Goal: Task Accomplishment & Management: Manage account settings

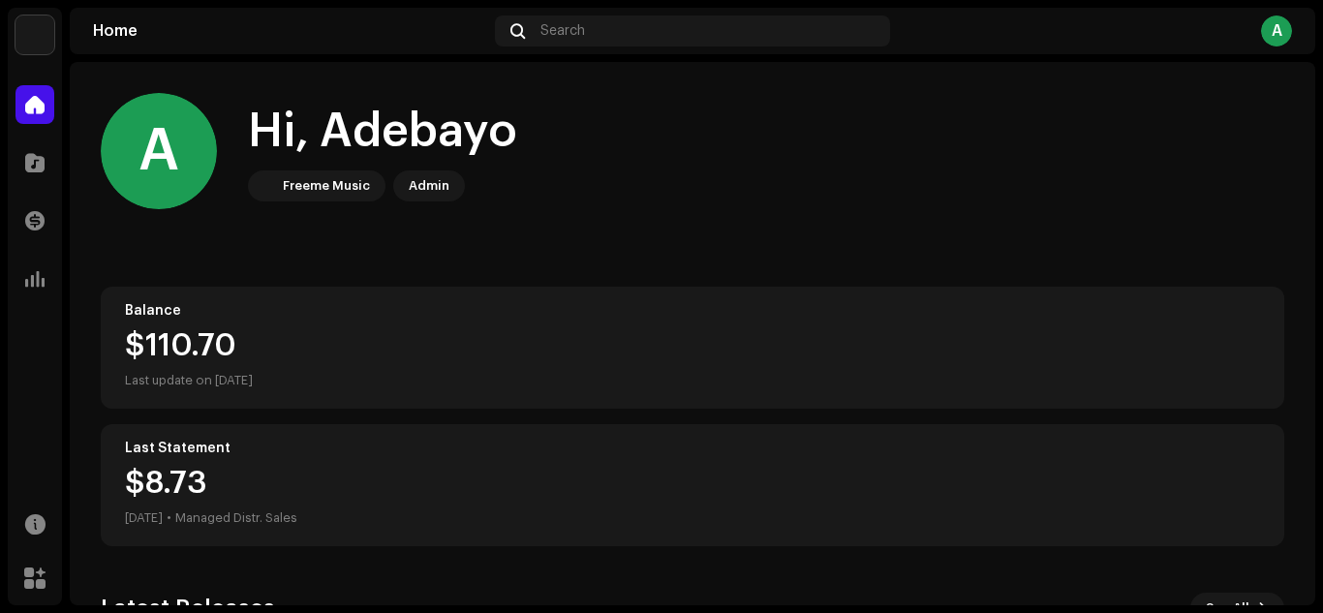
click at [695, 199] on div "A Hi, [PERSON_NAME] Music Admin" at bounding box center [693, 151] width 1184 height 116
click at [42, 39] on img at bounding box center [34, 34] width 39 height 39
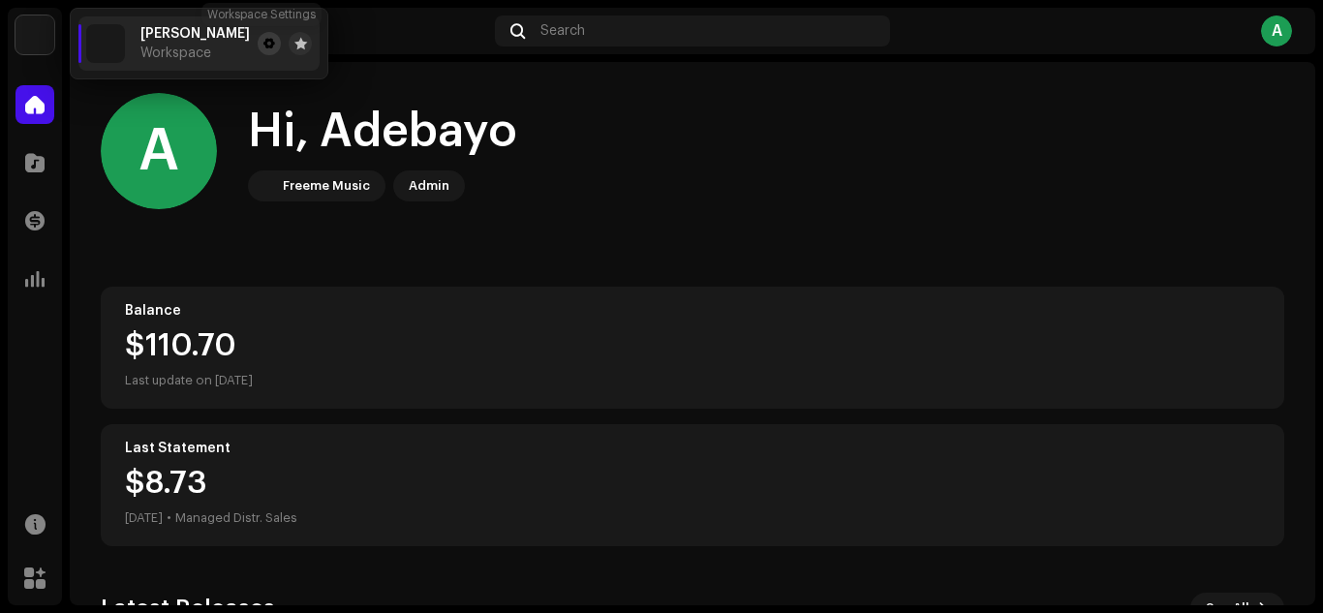
click at [263, 43] on span at bounding box center [269, 43] width 12 height 15
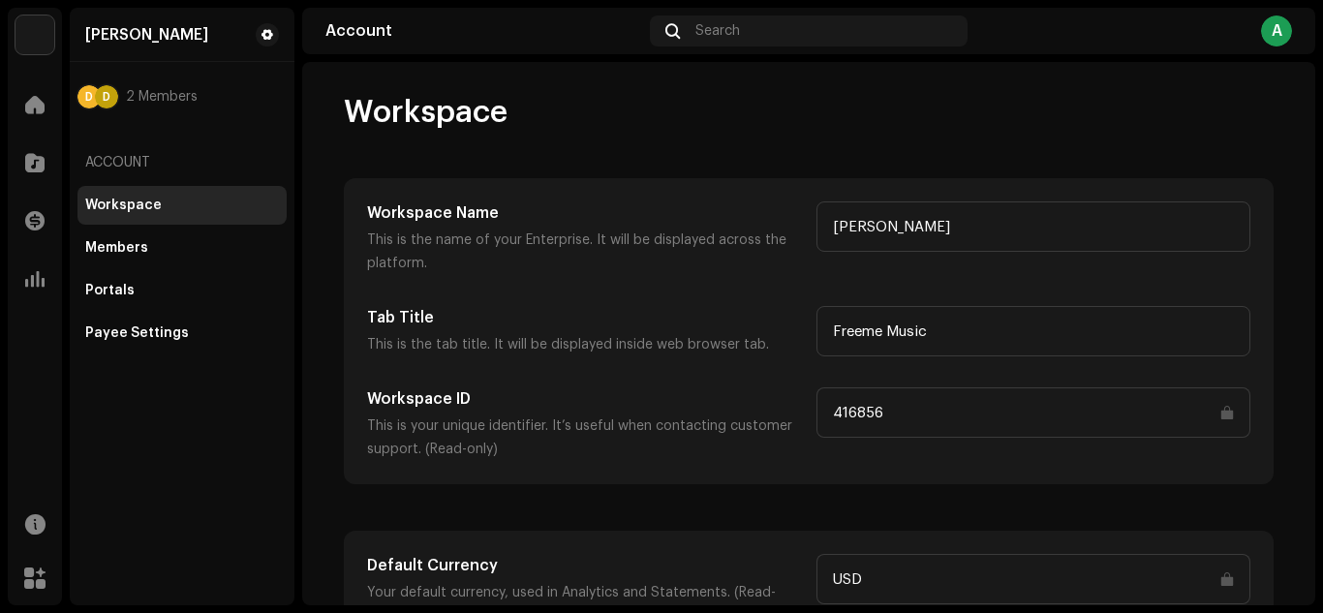
scroll to position [104, 0]
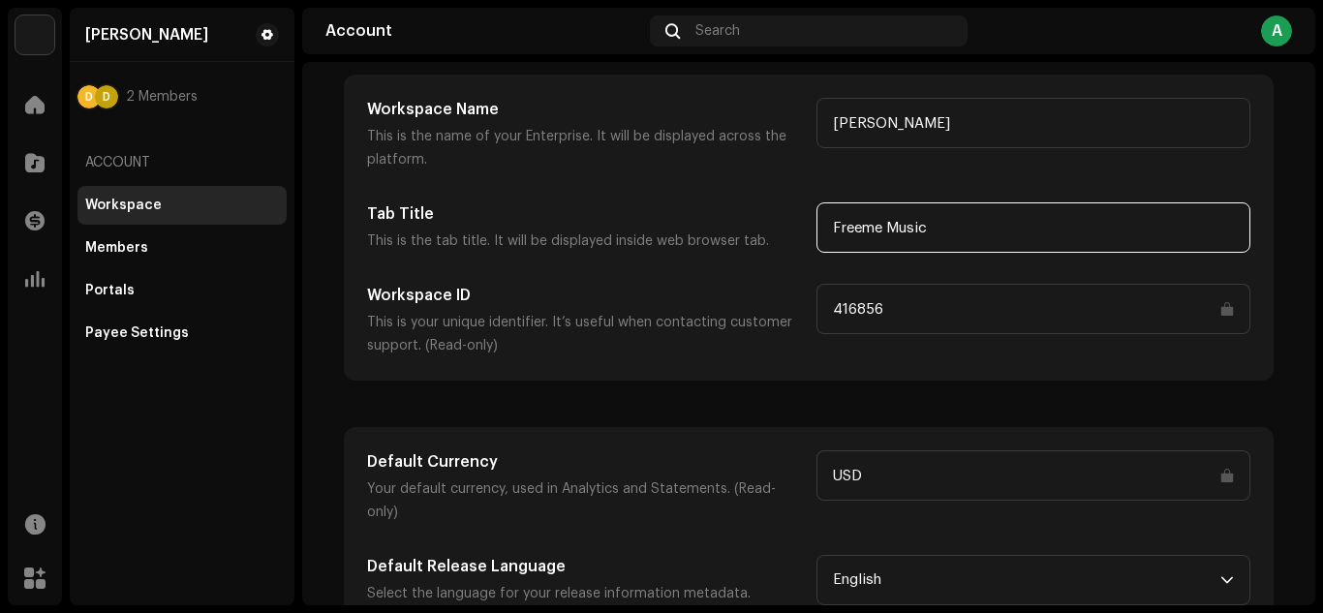
click at [931, 234] on input "Freeme Music" at bounding box center [1033, 227] width 434 height 50
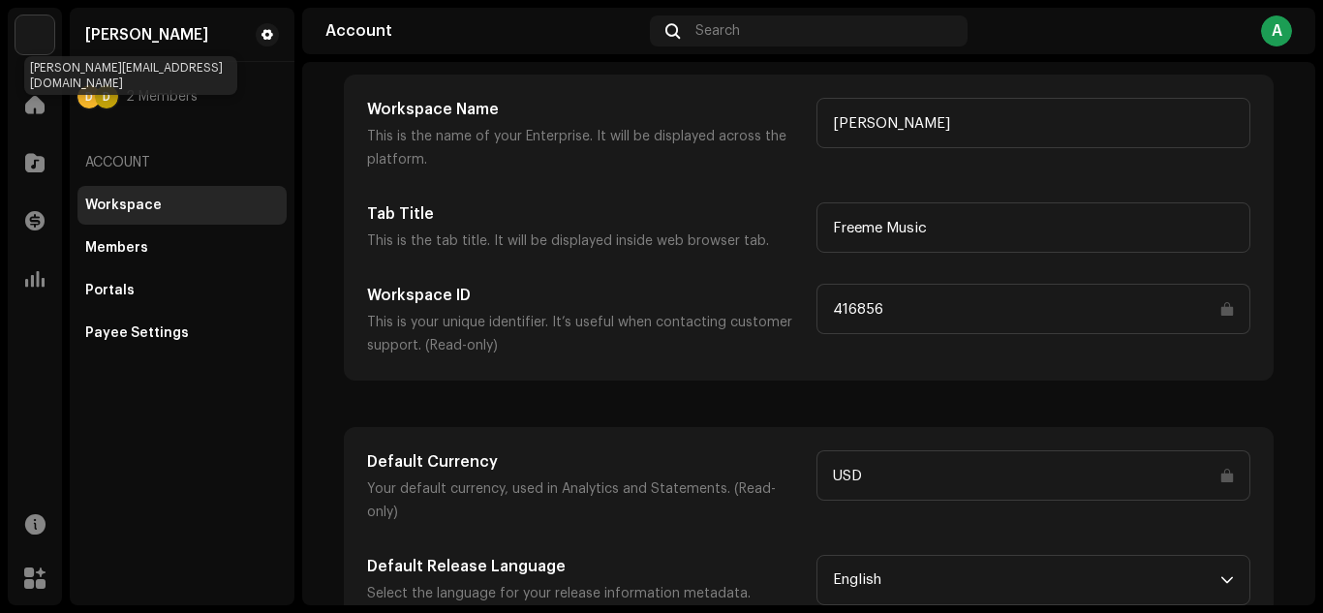
click at [107, 98] on div "D" at bounding box center [106, 96] width 23 height 23
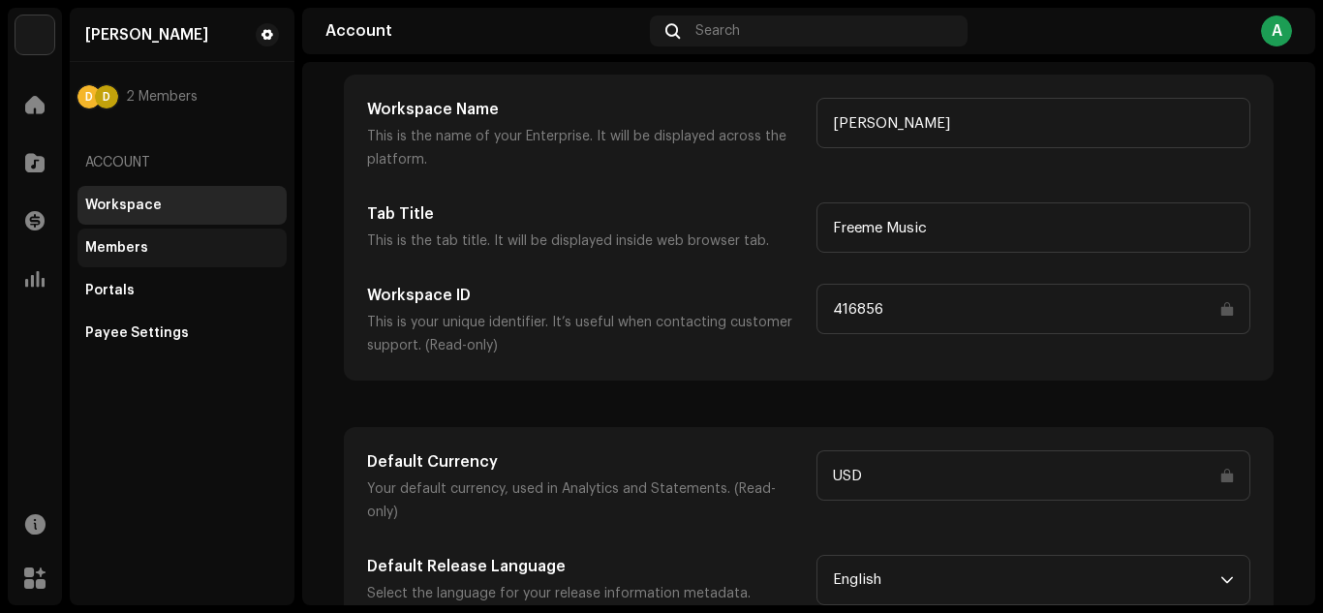
click at [112, 244] on div "Members" at bounding box center [116, 247] width 63 height 15
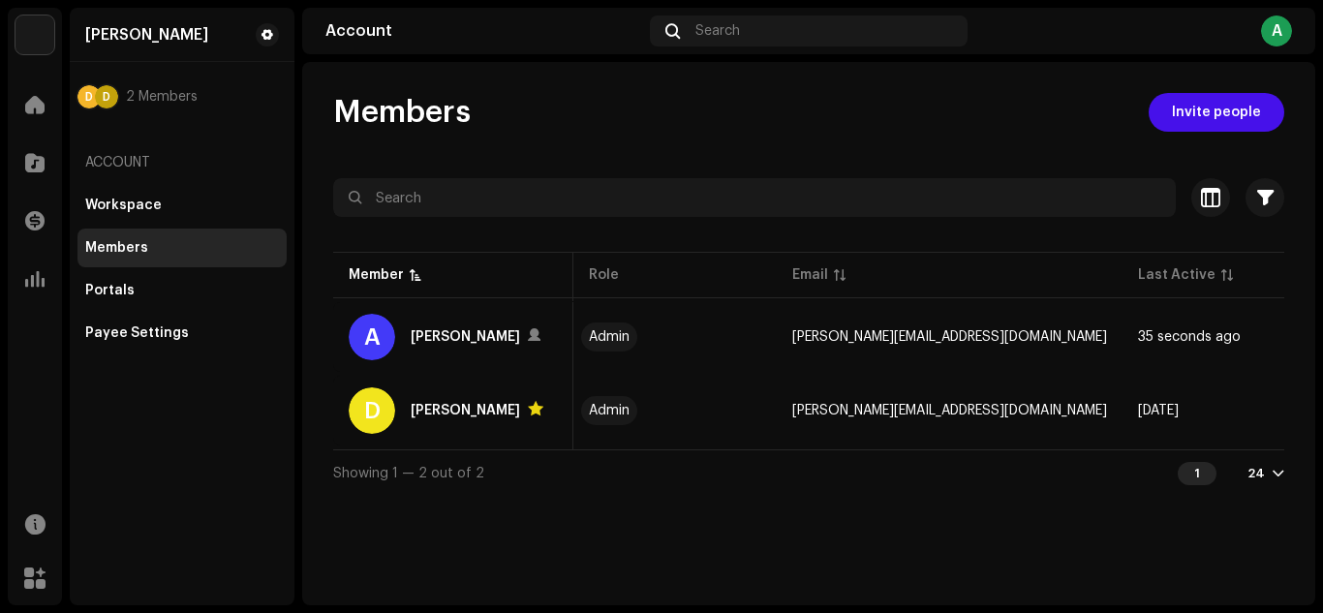
scroll to position [0, 108]
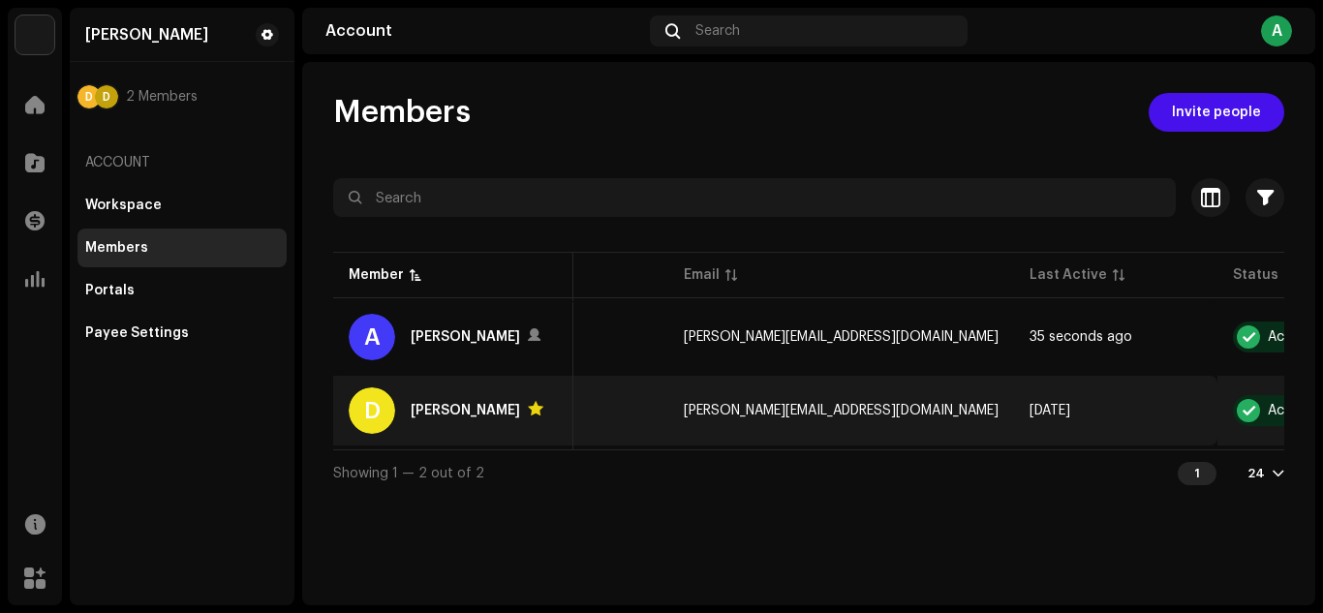
click at [1237, 414] on div at bounding box center [1248, 410] width 23 height 23
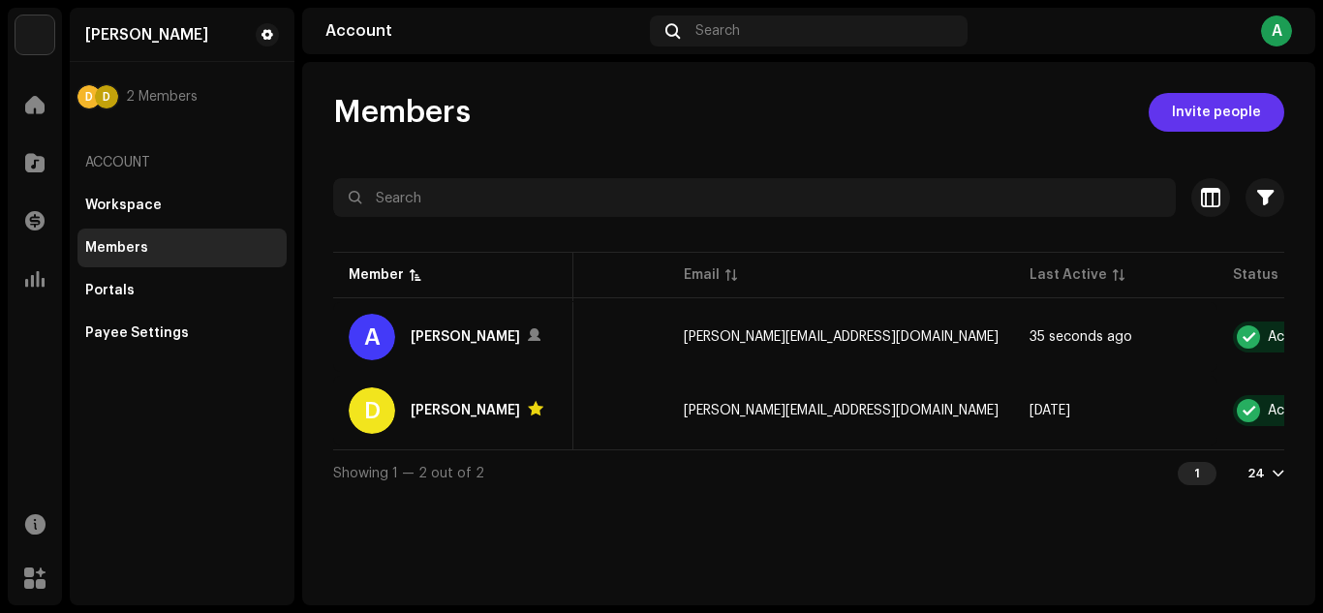
click at [1209, 113] on span "Invite people" at bounding box center [1216, 112] width 89 height 39
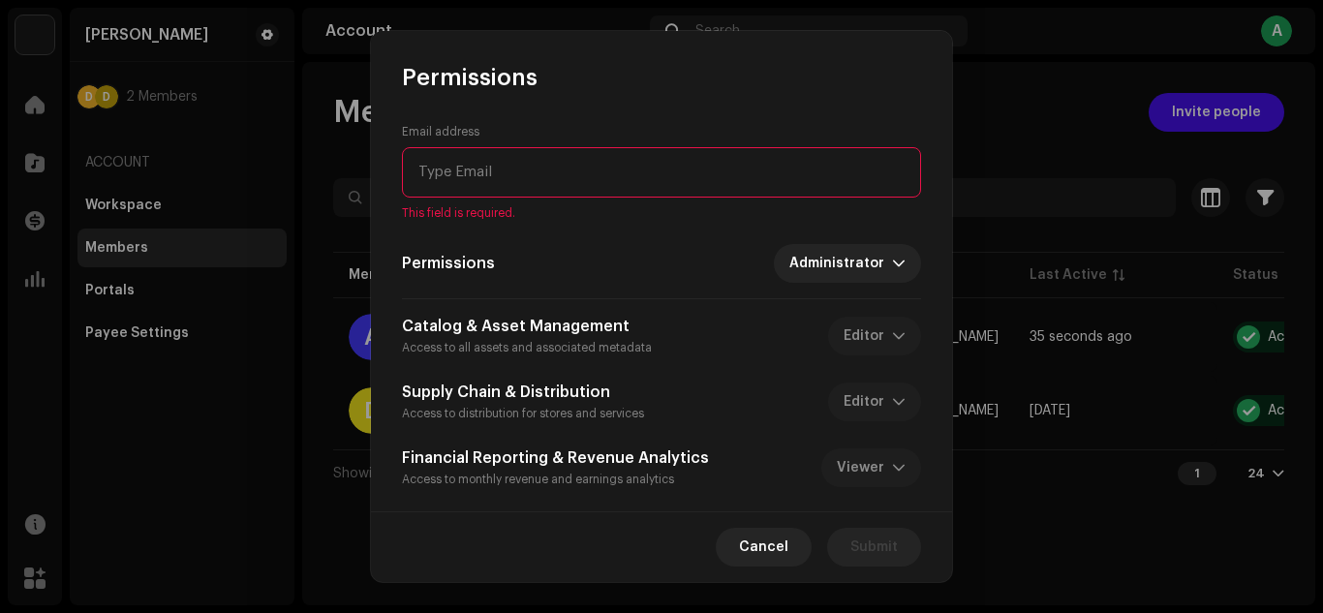
paste input "[EMAIL_ADDRESS][DOMAIN_NAME]"
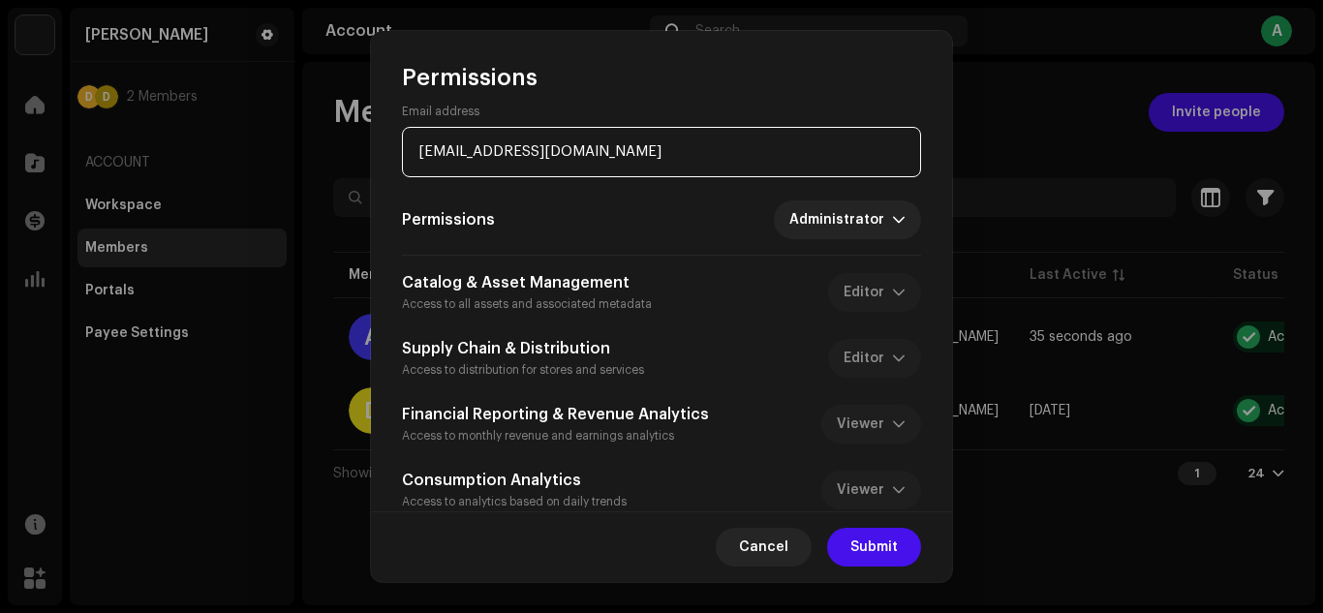
scroll to position [50, 0]
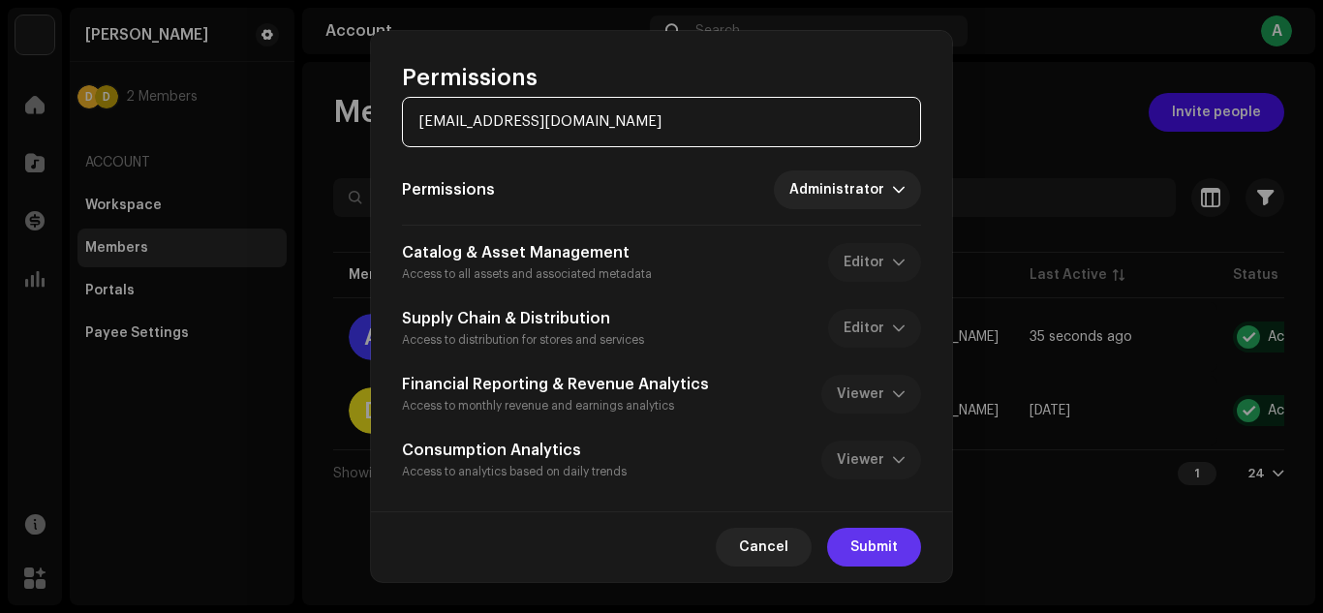
type input "[EMAIL_ADDRESS][DOMAIN_NAME]"
click at [877, 547] on span "Submit" at bounding box center [873, 547] width 47 height 39
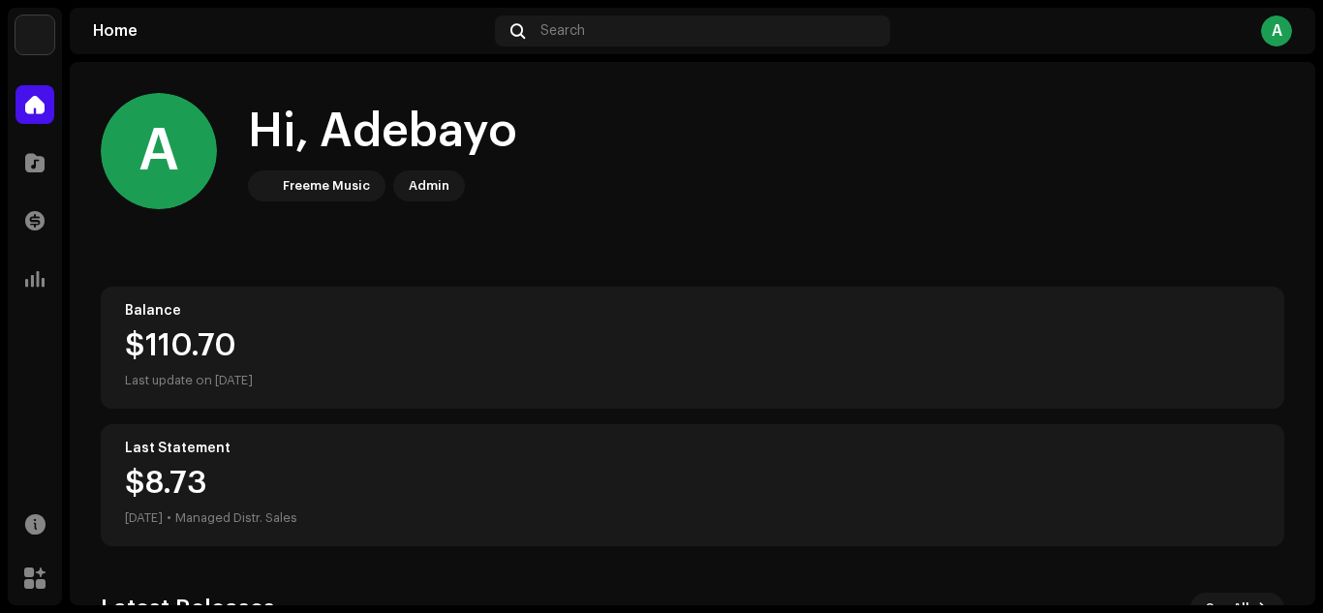
click at [45, 38] on img at bounding box center [34, 34] width 39 height 39
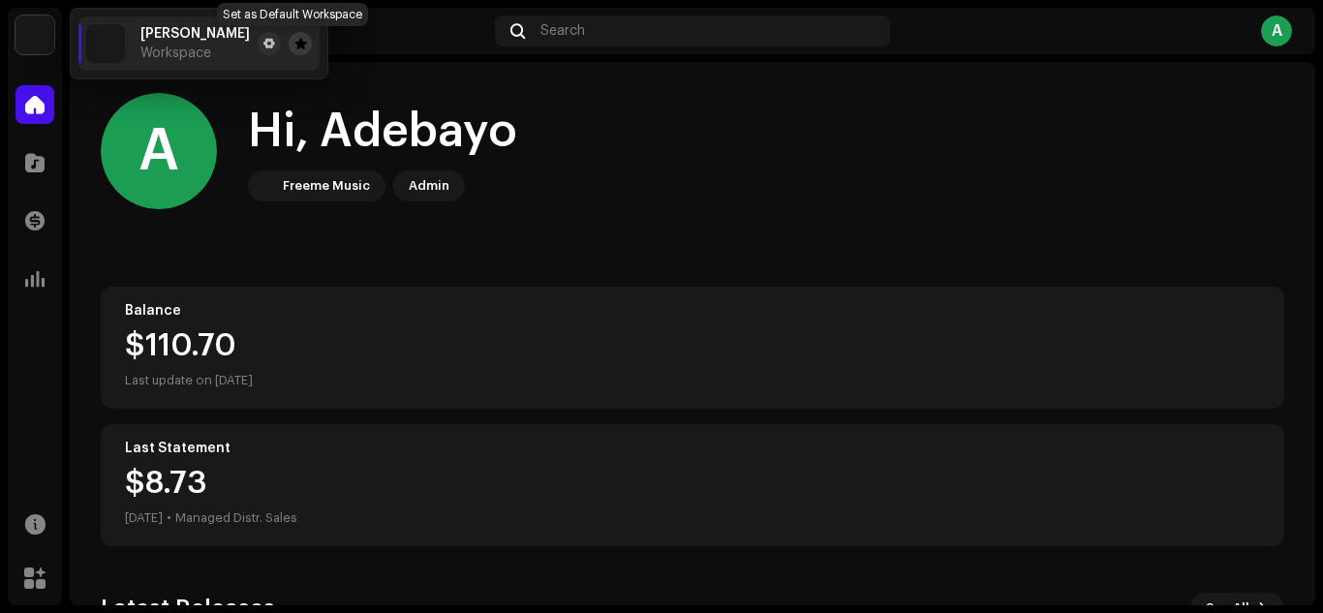
click at [294, 44] on span at bounding box center [300, 43] width 13 height 15
click at [263, 41] on span at bounding box center [269, 43] width 12 height 15
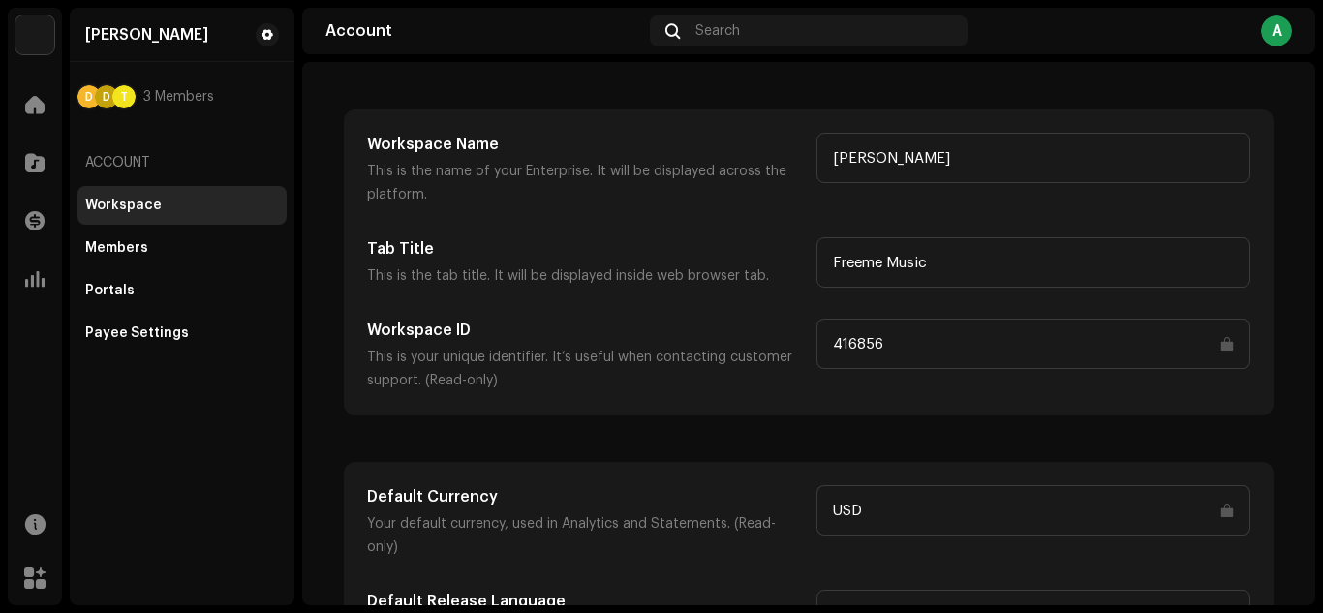
scroll to position [104, 0]
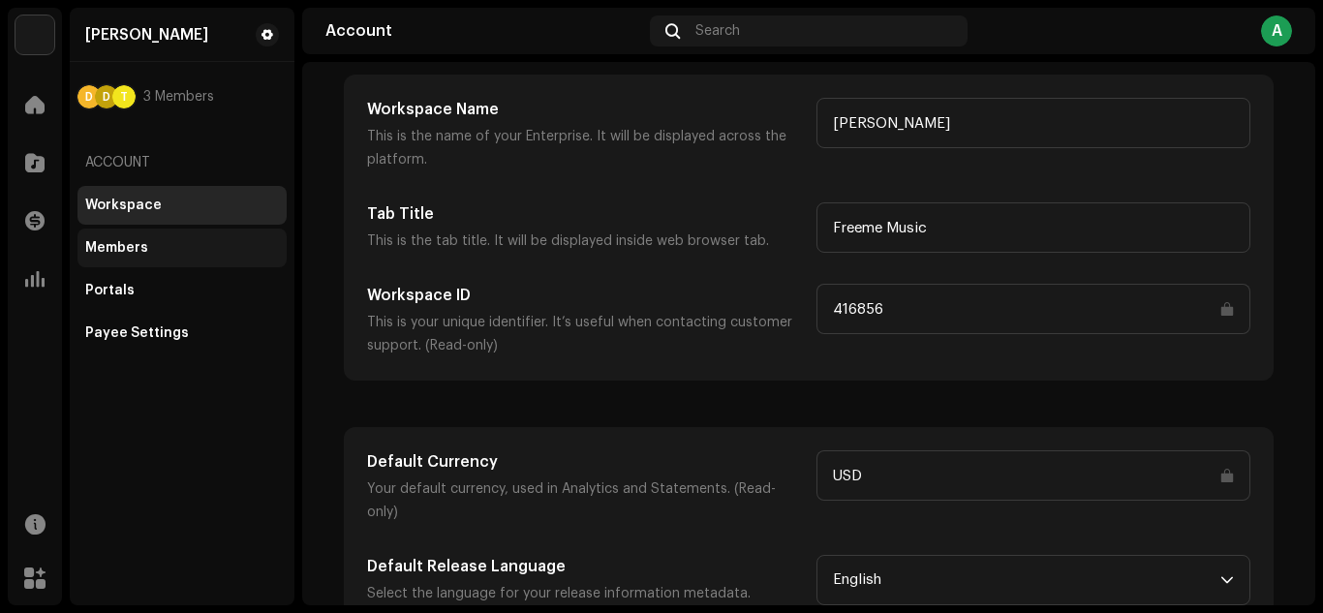
click at [103, 263] on div "Members" at bounding box center [181, 248] width 209 height 39
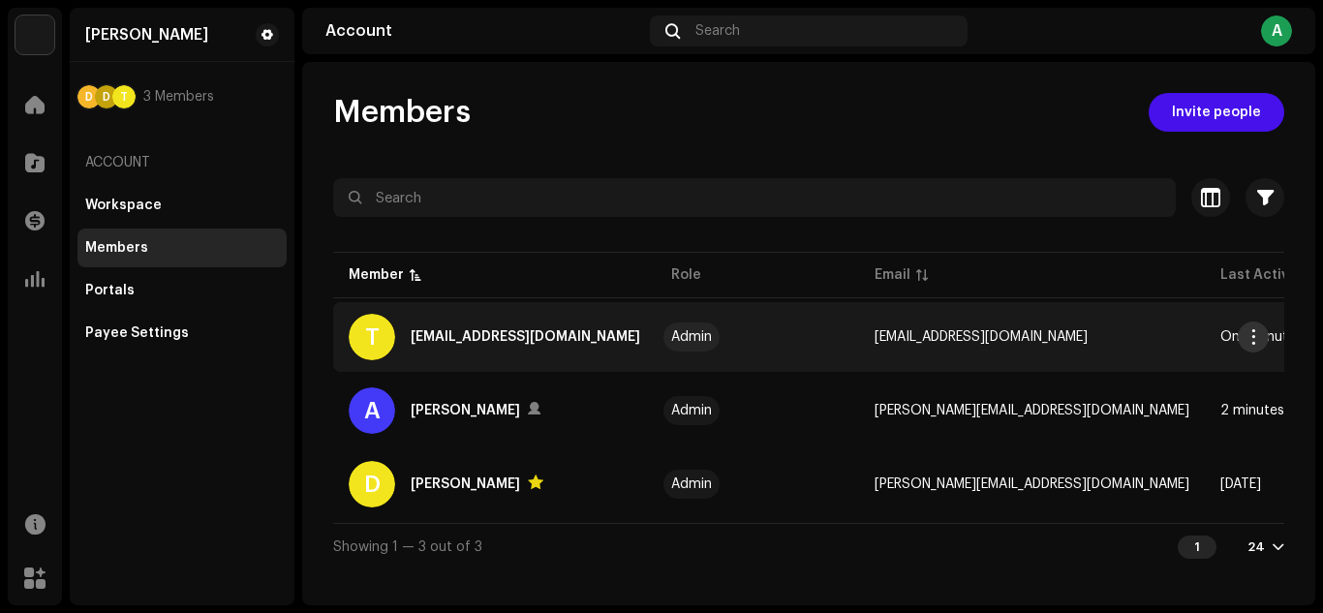
click at [1253, 337] on span "button" at bounding box center [1254, 336] width 15 height 15
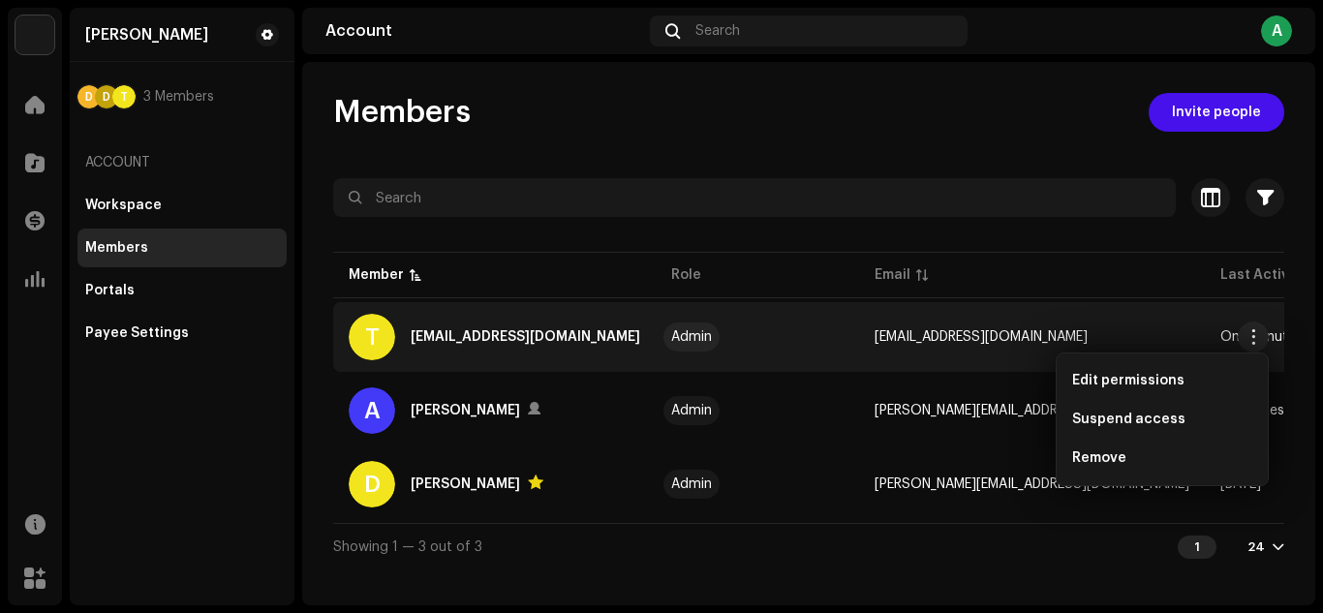
click at [884, 584] on div "Members Invite people Selected 0 Select all 3 Options Filters Status Active Sus…" at bounding box center [808, 333] width 1013 height 543
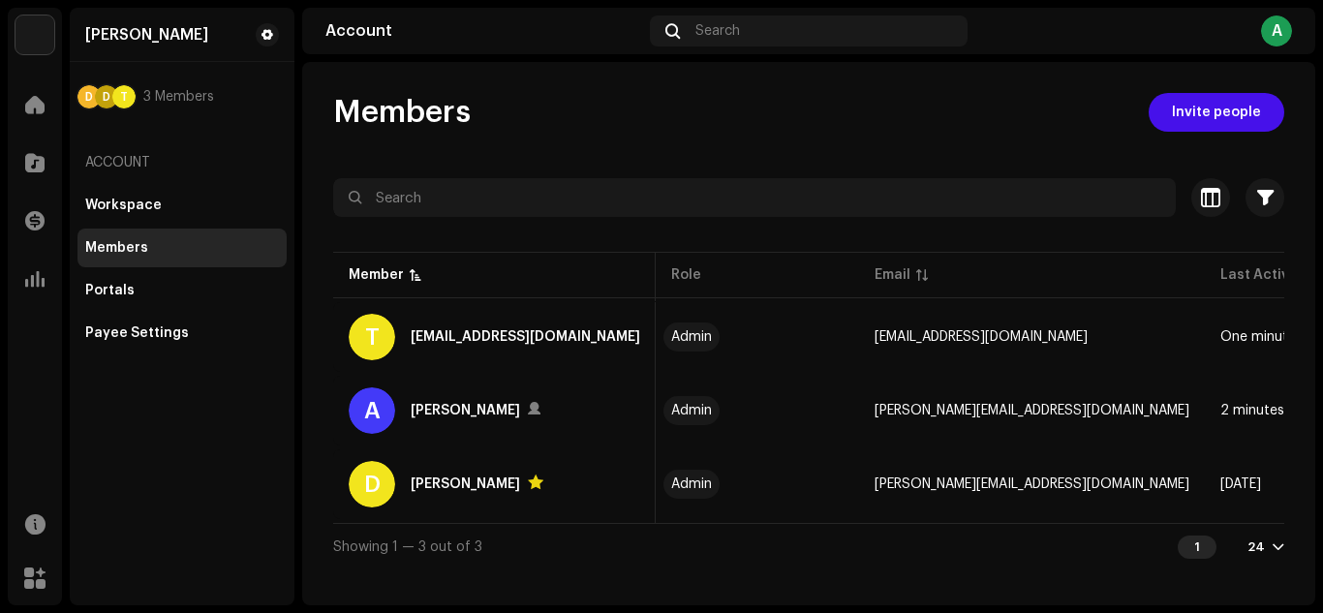
scroll to position [0, 131]
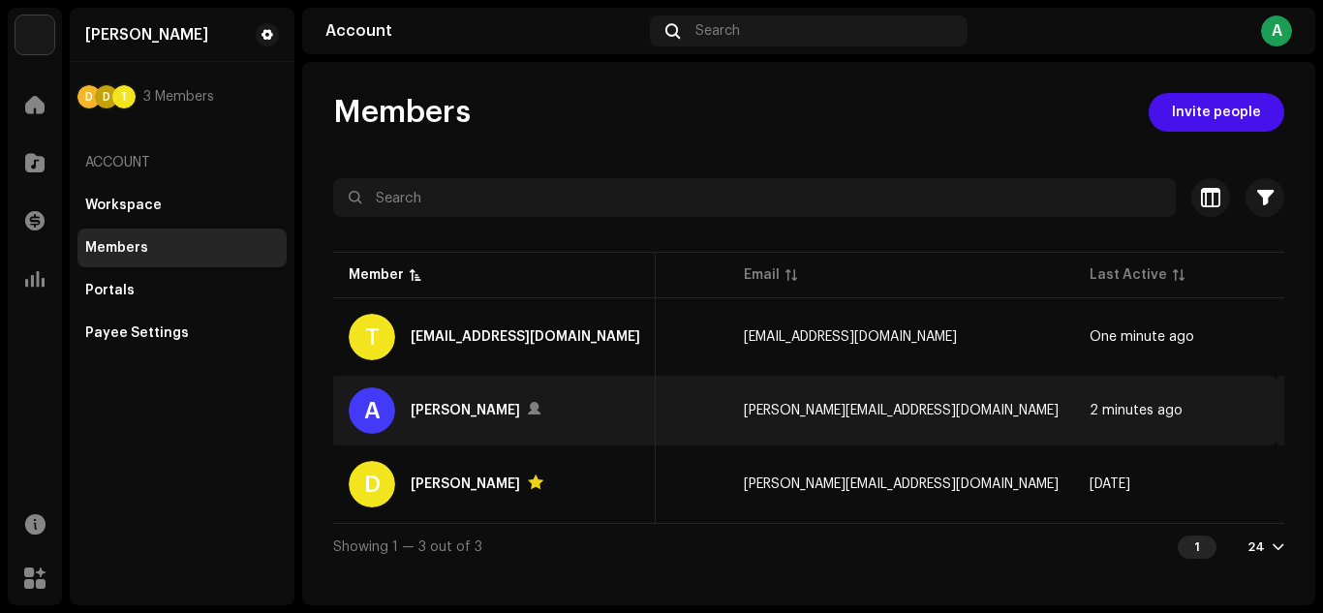
click at [1322, 416] on div "Active" at bounding box center [1348, 411] width 40 height 14
click at [1297, 413] on div at bounding box center [1308, 410] width 23 height 23
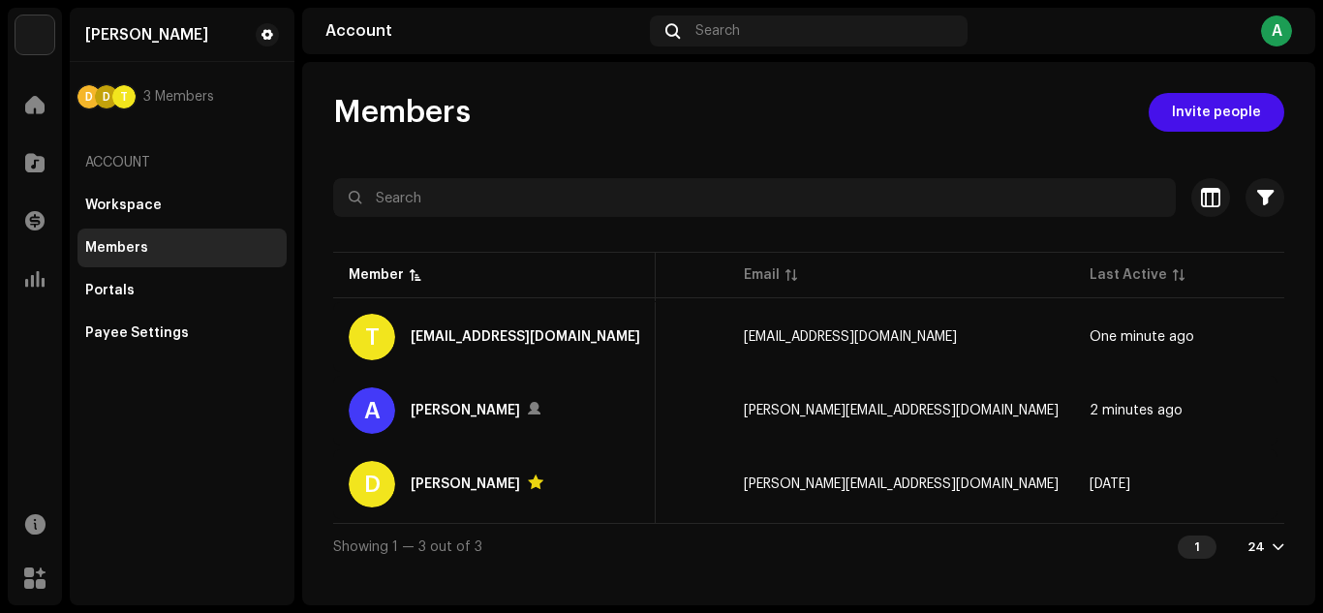
scroll to position [0, 0]
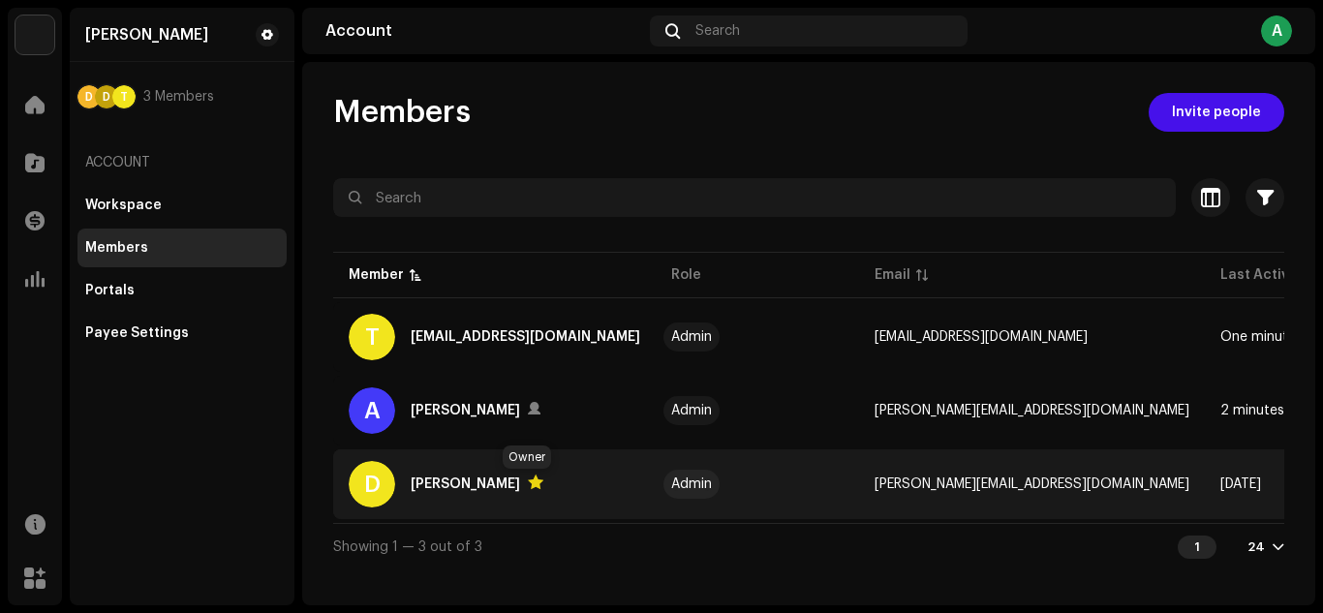
click at [528, 483] on div at bounding box center [535, 482] width 15 height 15
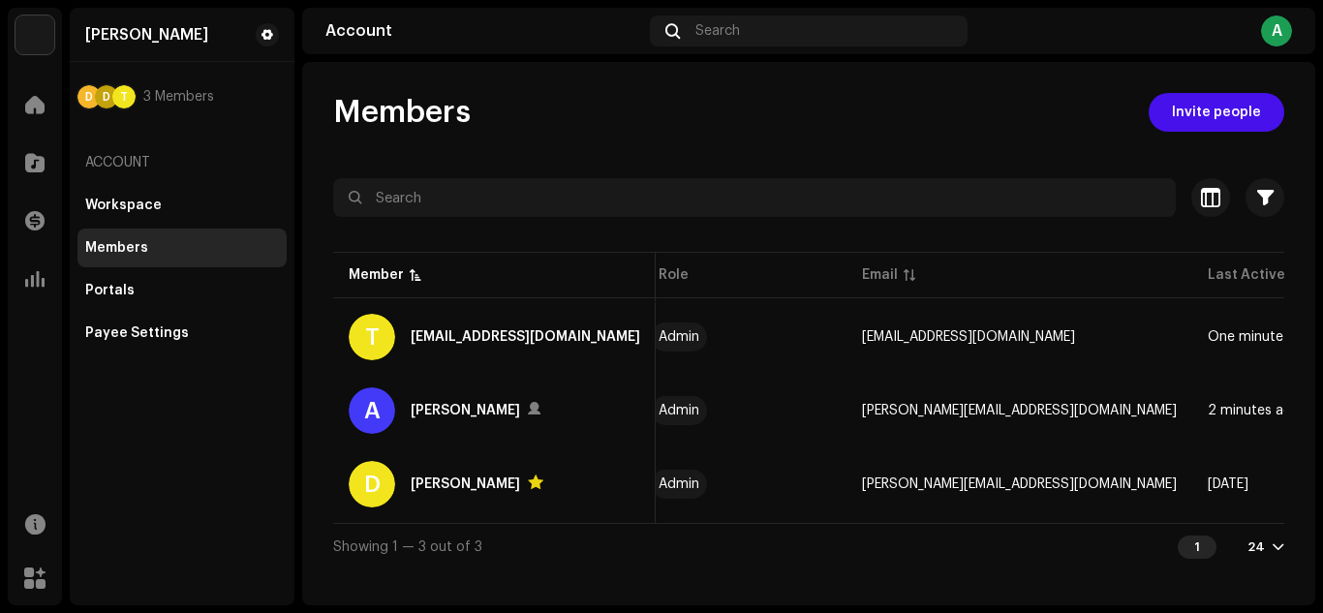
scroll to position [0, 12]
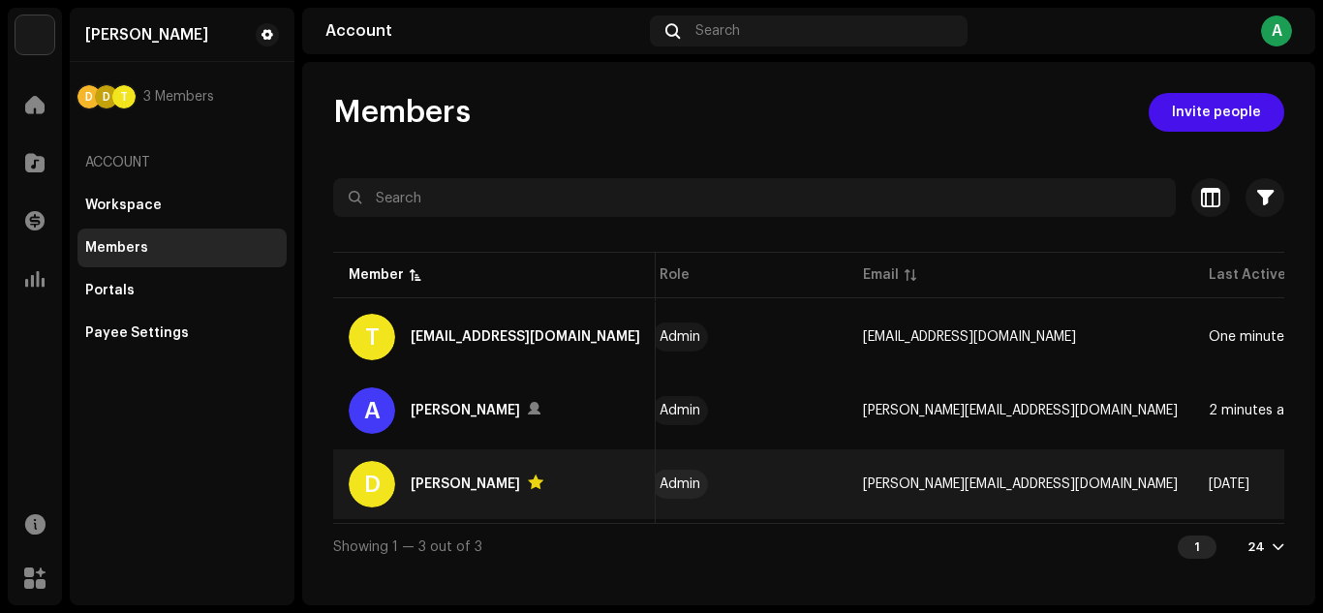
click at [376, 492] on div "D" at bounding box center [372, 484] width 46 height 46
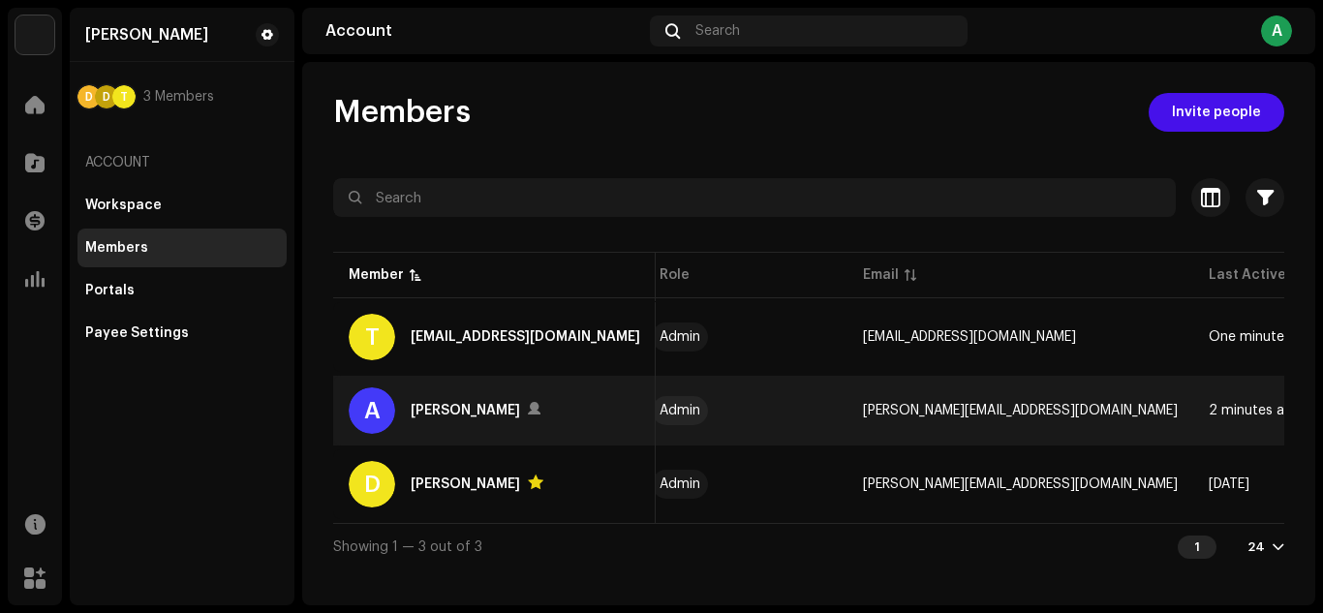
click at [354, 419] on div "A" at bounding box center [372, 410] width 46 height 46
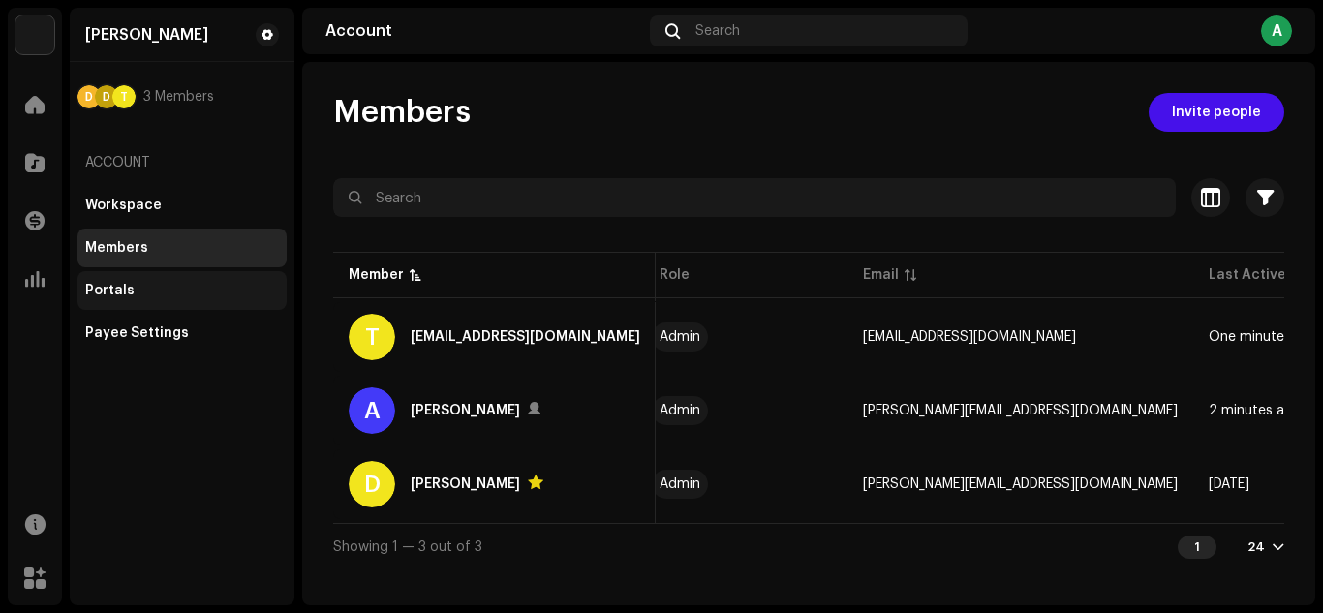
click at [203, 298] on div "Portals" at bounding box center [181, 290] width 209 height 39
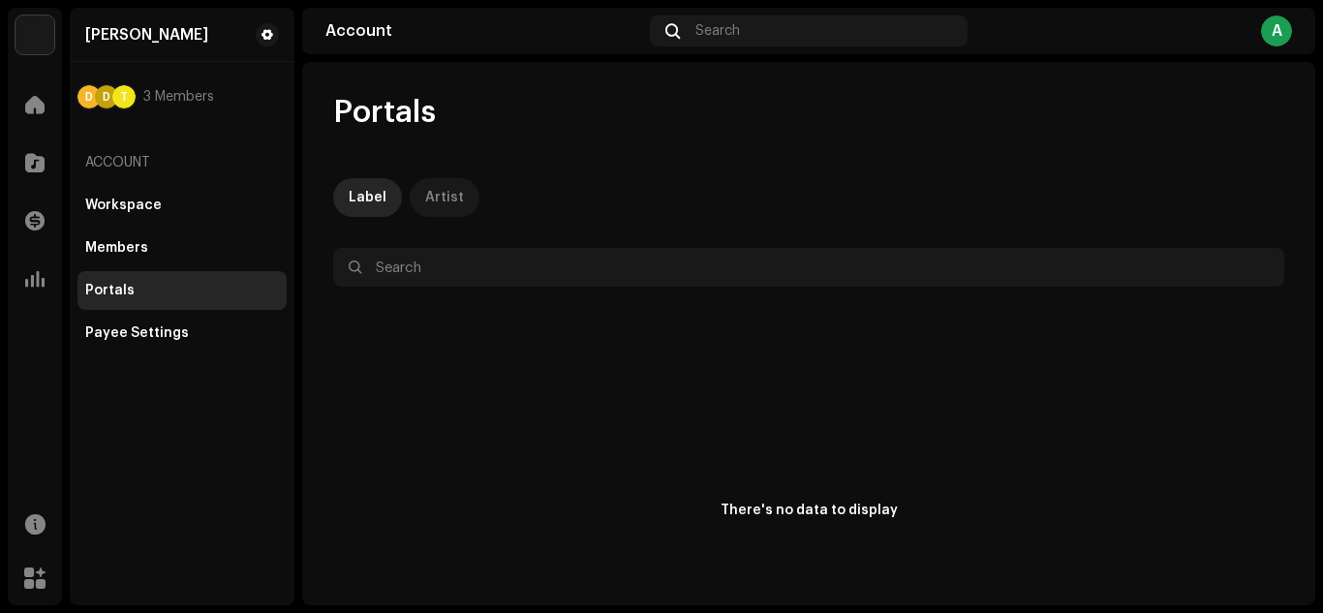
click at [453, 200] on div "Artist" at bounding box center [444, 197] width 39 height 39
click at [172, 335] on div "Payee Settings" at bounding box center [137, 332] width 104 height 15
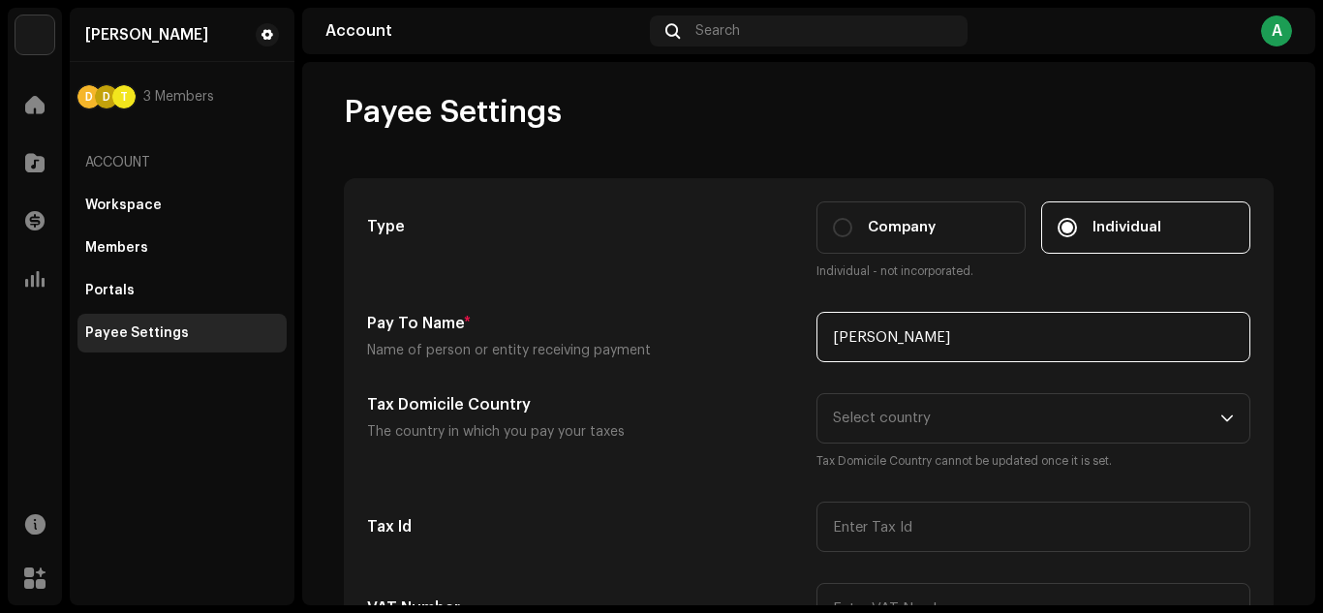
click at [942, 354] on input "[PERSON_NAME]" at bounding box center [1033, 337] width 434 height 50
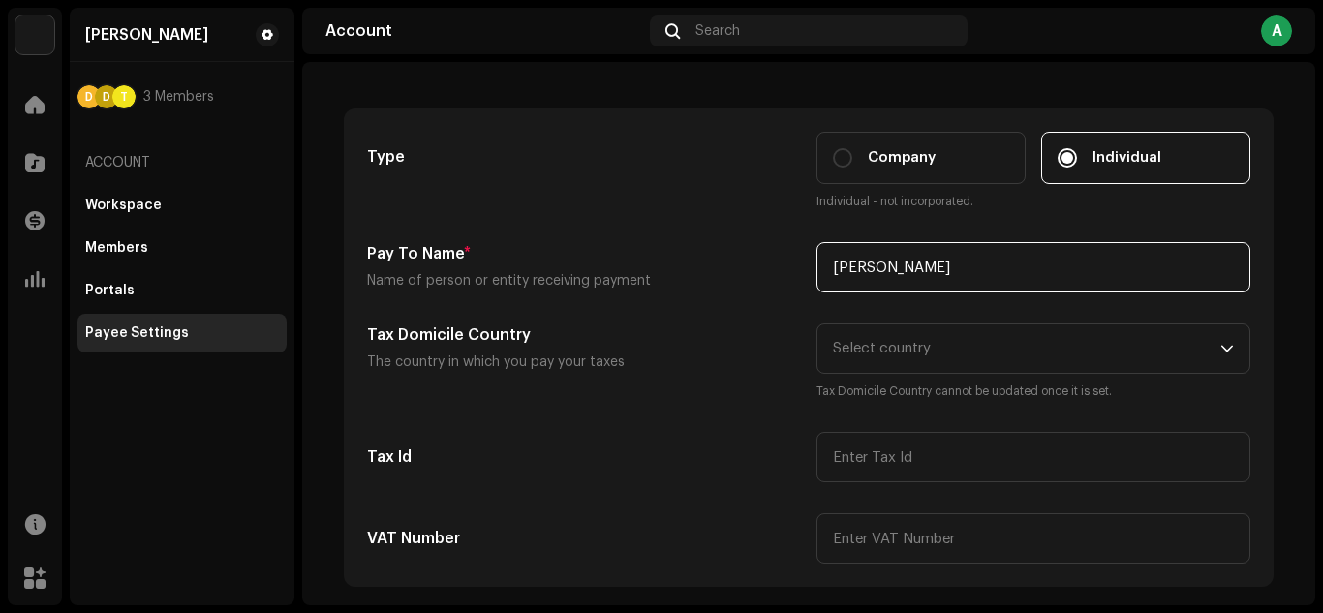
scroll to position [162, 0]
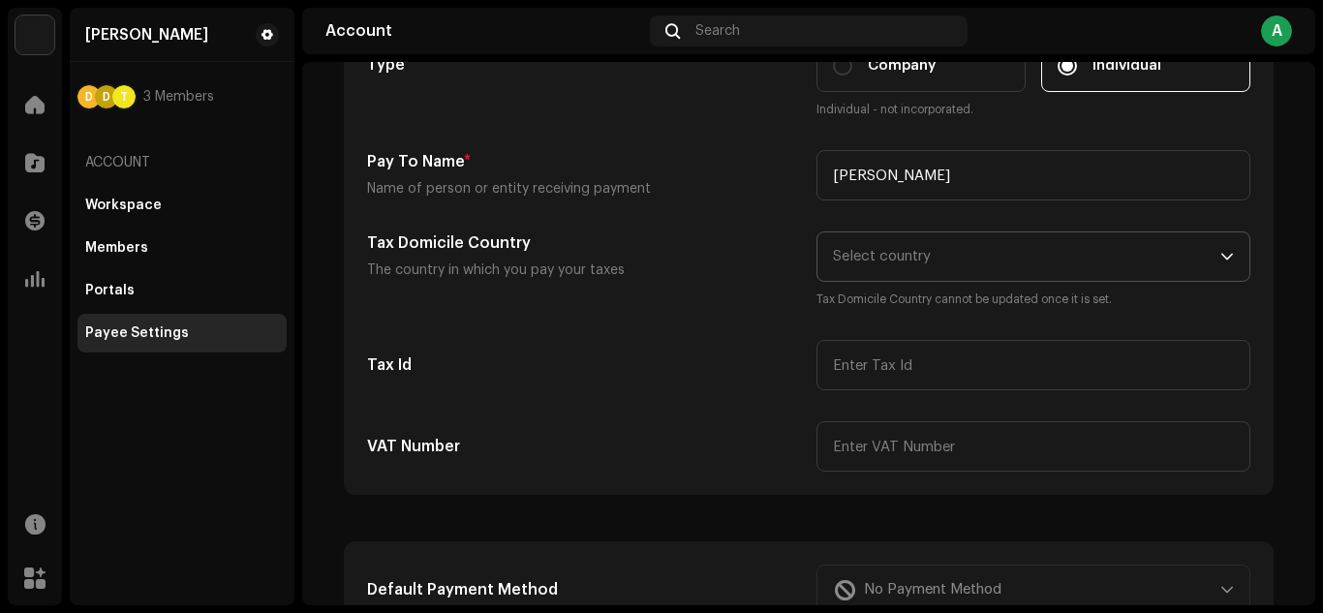
click at [946, 256] on span "Select country" at bounding box center [1026, 256] width 387 height 48
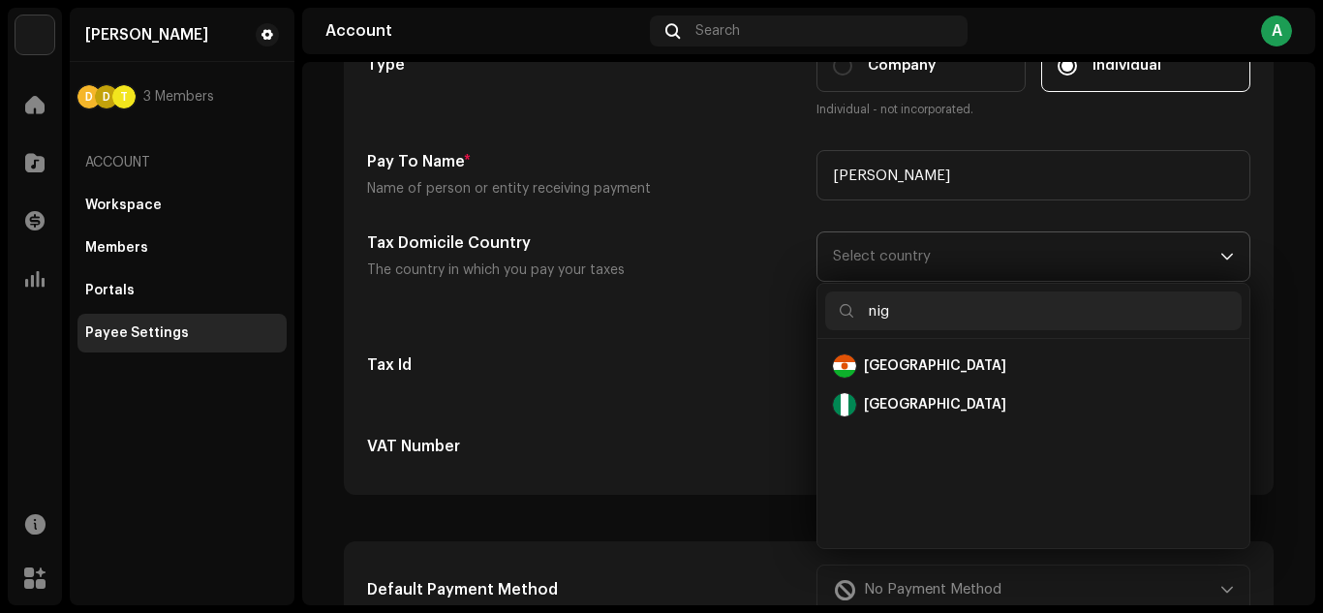
scroll to position [0, 0]
type input "nig"
click at [919, 397] on div "Nigeria" at bounding box center [1033, 404] width 401 height 23
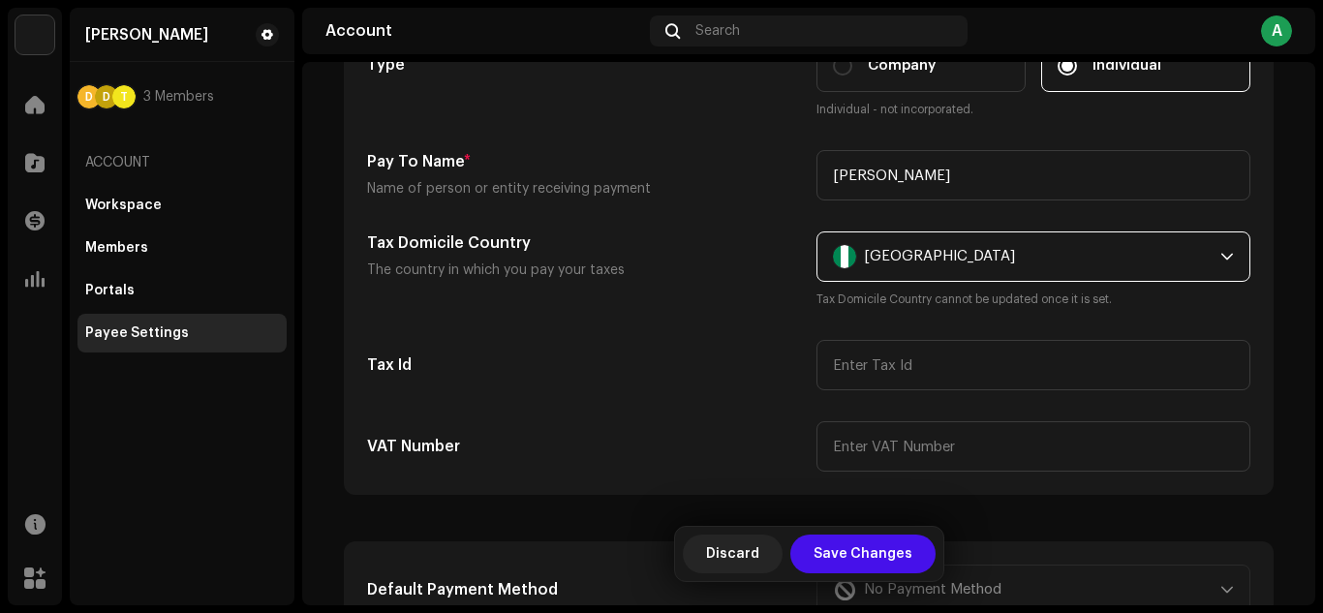
scroll to position [323, 0]
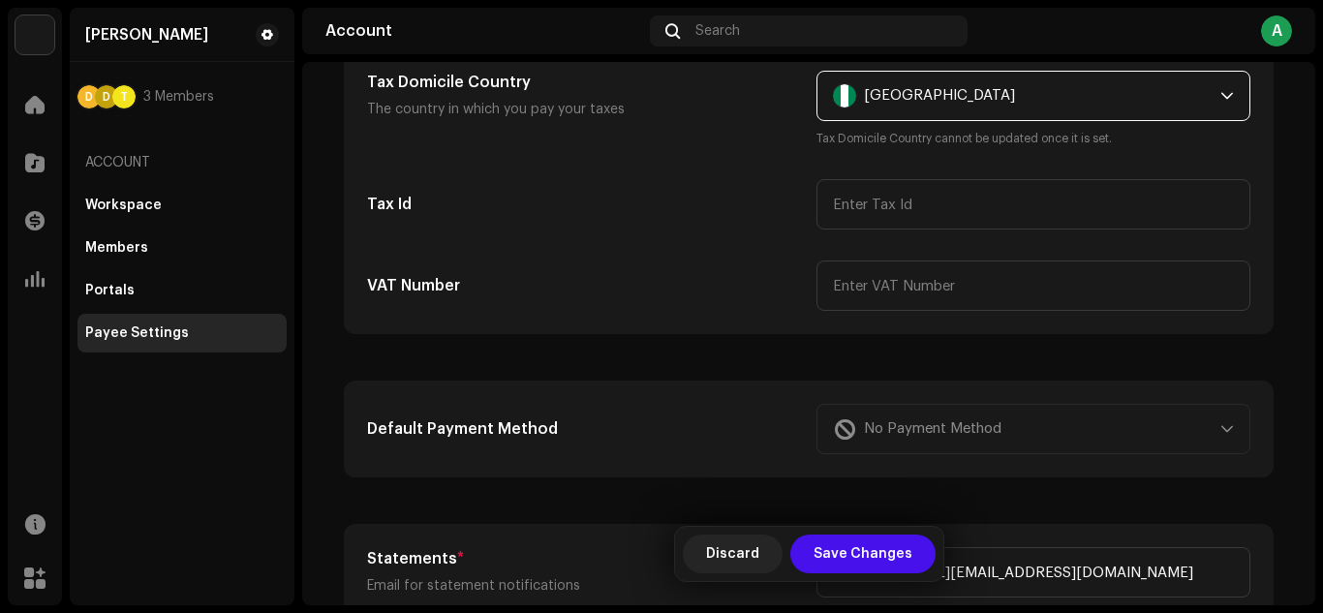
click at [976, 423] on div "No Payment Method" at bounding box center [1033, 429] width 434 height 50
click at [1223, 426] on div "No Payment Method" at bounding box center [1033, 429] width 434 height 50
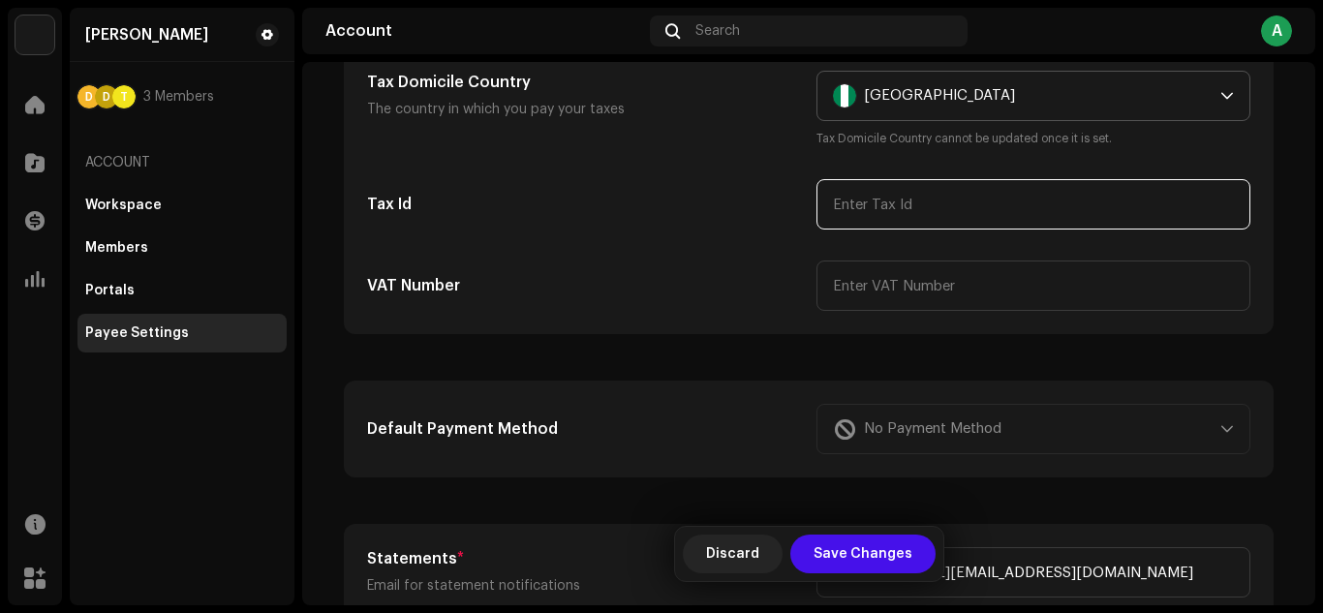
click at [915, 205] on input "text" at bounding box center [1033, 204] width 434 height 50
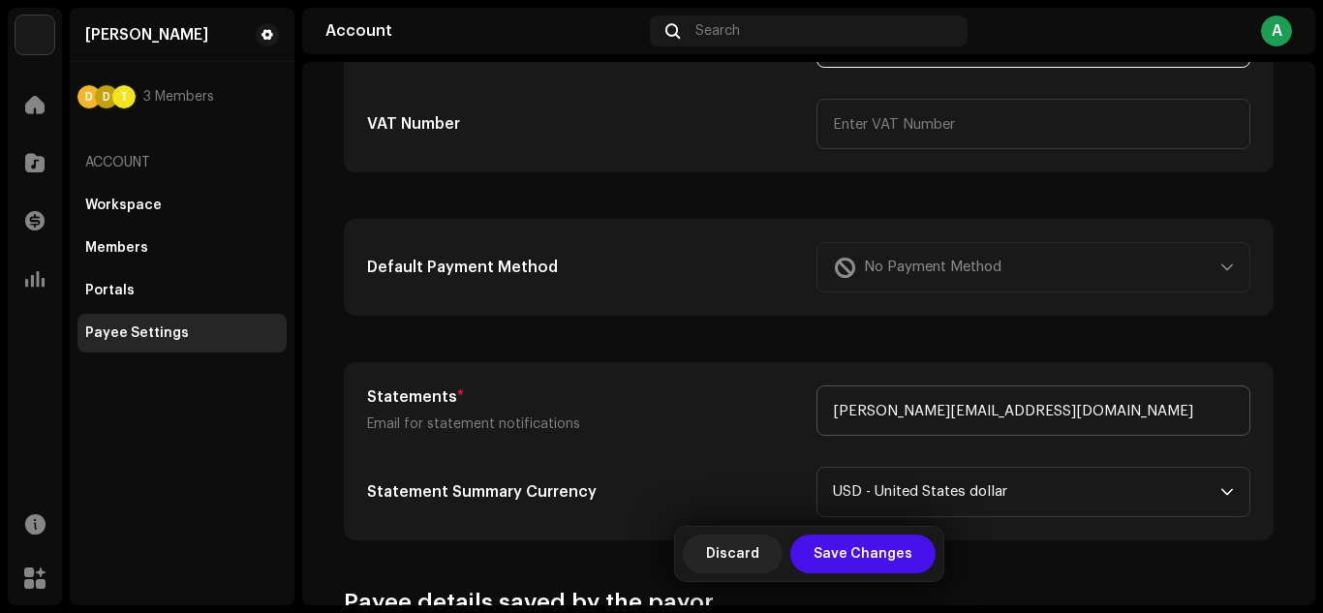
scroll to position [646, 0]
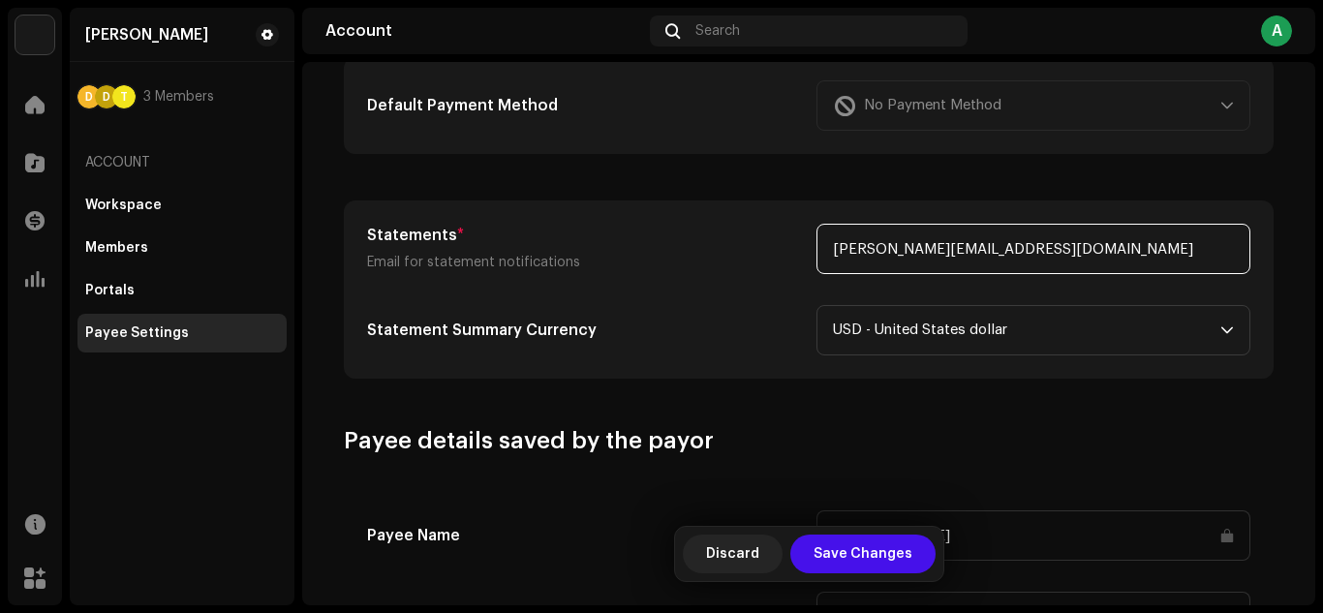
click at [1028, 244] on input "[PERSON_NAME][EMAIL_ADDRESS][DOMAIN_NAME]" at bounding box center [1033, 249] width 434 height 50
click at [1034, 257] on input "[PERSON_NAME][EMAIL_ADDRESS][DOMAIN_NAME]" at bounding box center [1033, 249] width 434 height 50
click at [1052, 250] on input "[PERSON_NAME][EMAIL_ADDRESS][DOMAIN_NAME]" at bounding box center [1033, 249] width 434 height 50
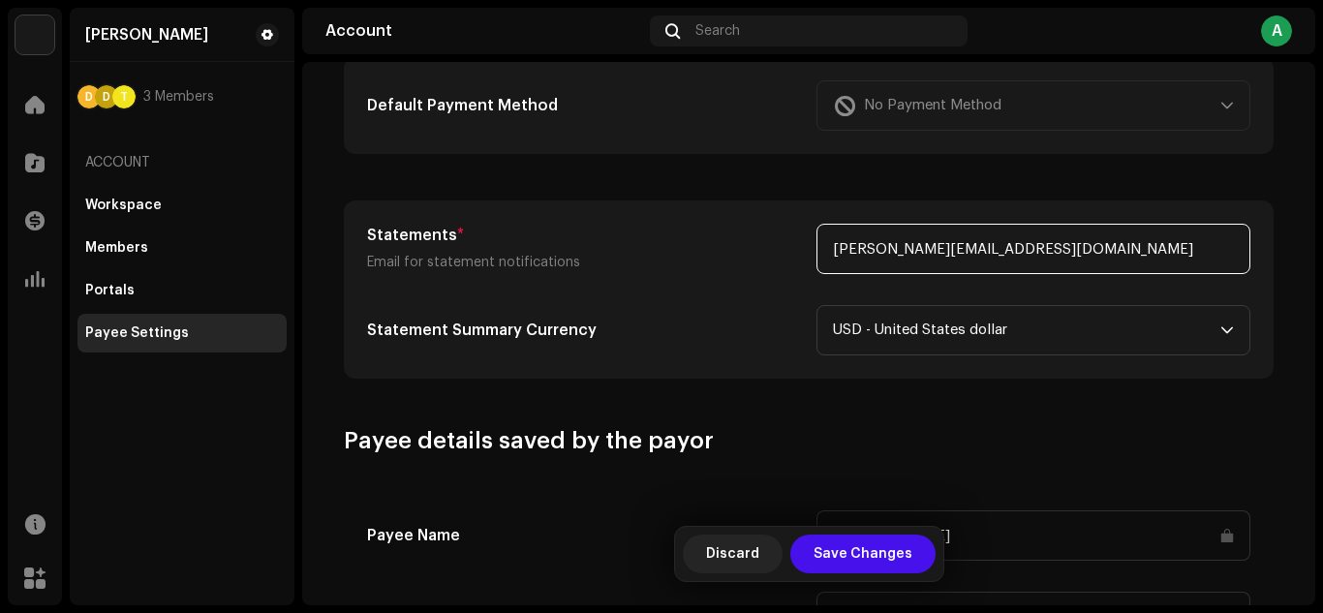
drag, startPoint x: 896, startPoint y: 256, endPoint x: 943, endPoint y: 262, distance: 47.9
click at [943, 262] on input "[PERSON_NAME][EMAIL_ADDRESS][DOMAIN_NAME]" at bounding box center [1033, 249] width 434 height 50
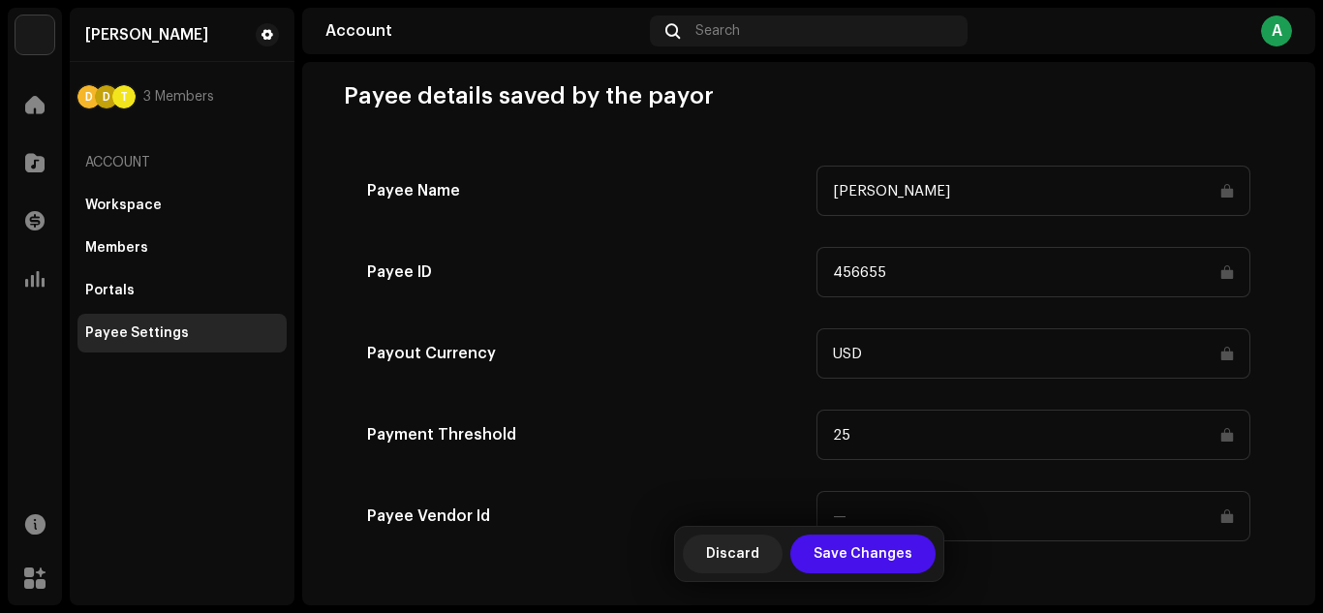
scroll to position [997, 0]
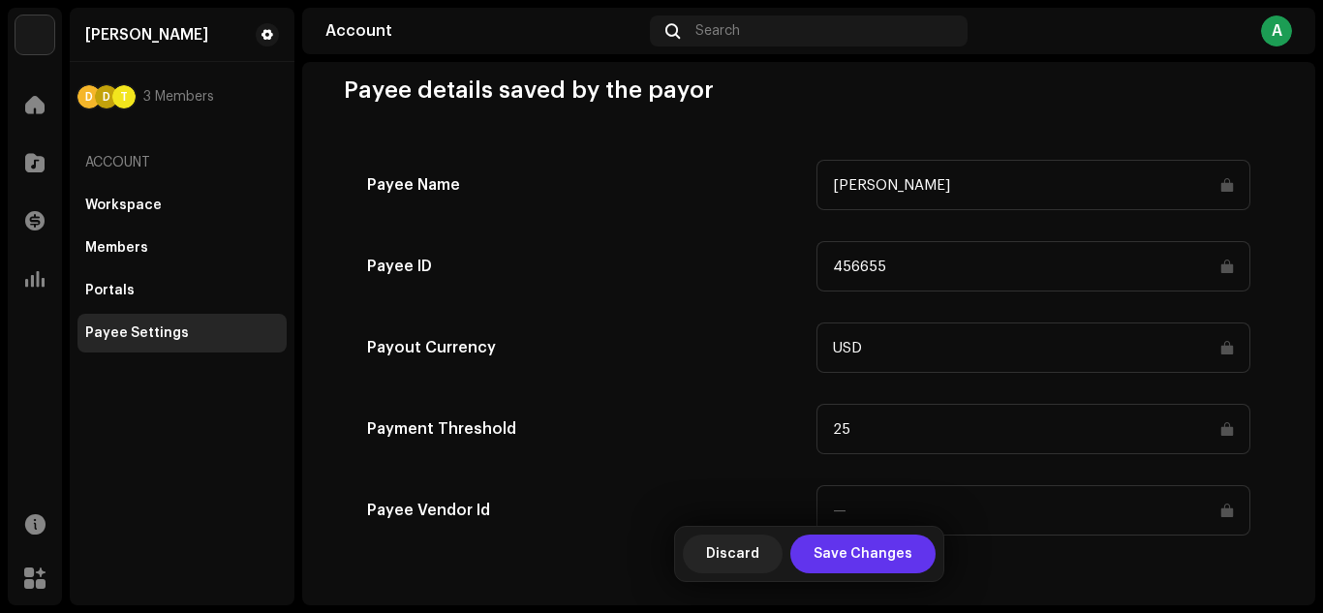
type input "[PERSON_NAME][EMAIL_ADDRESS][DOMAIN_NAME]"
click at [826, 554] on span "Save Changes" at bounding box center [863, 554] width 99 height 39
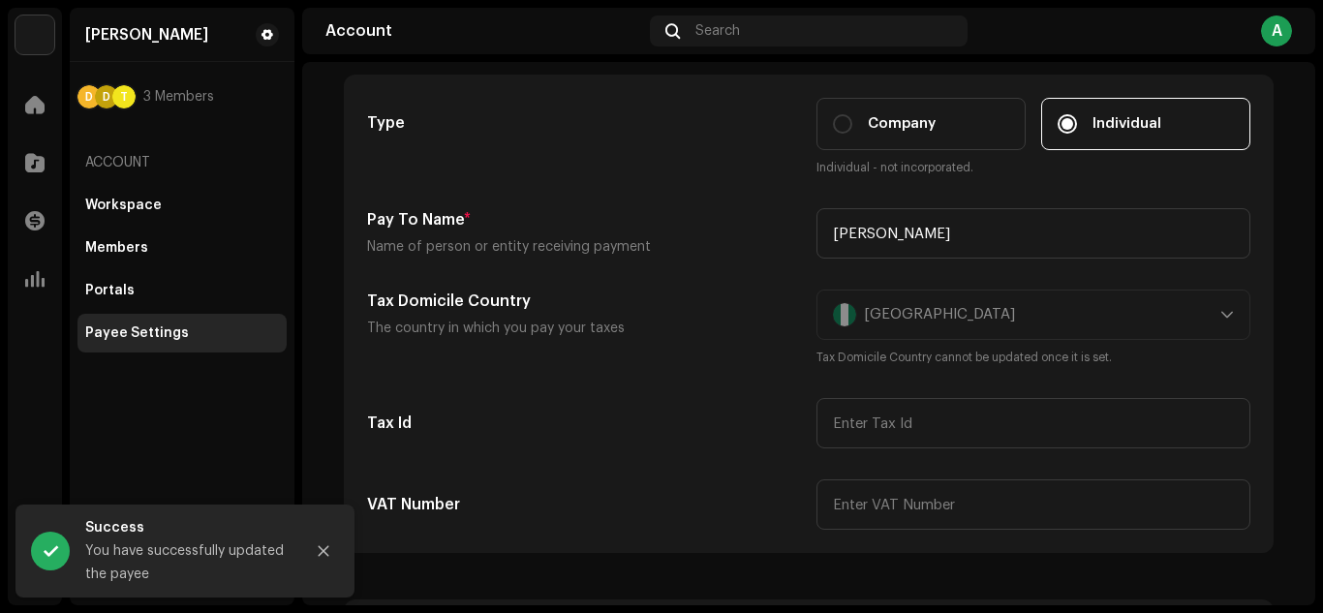
scroll to position [0, 0]
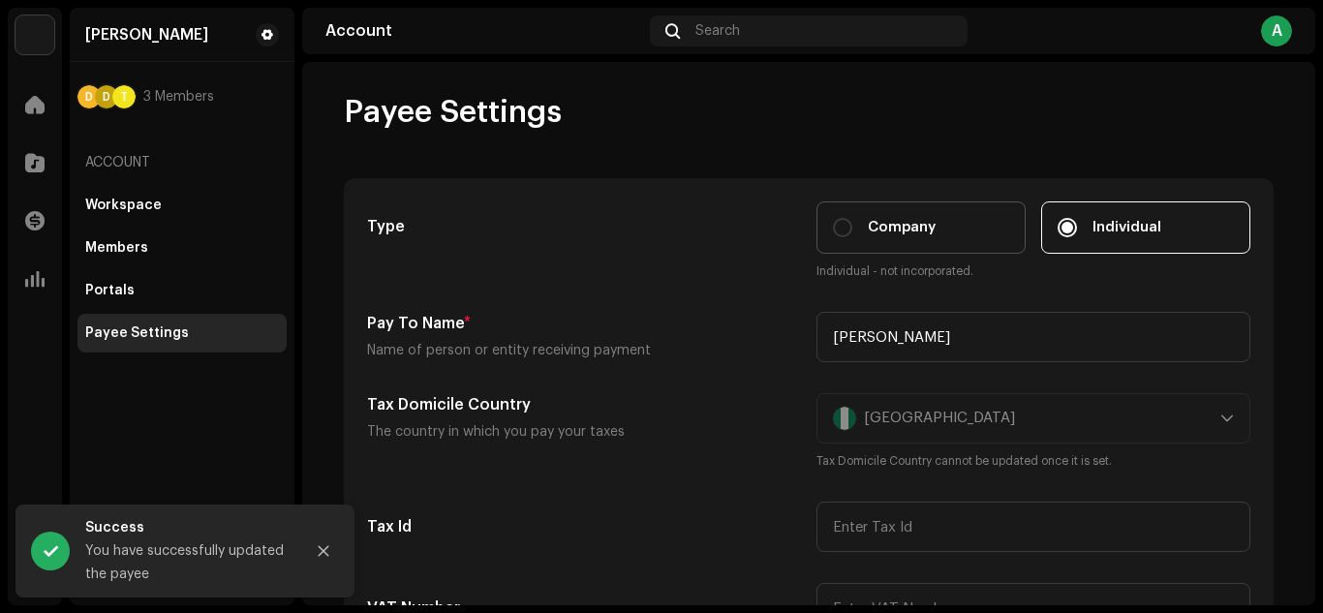
click at [904, 237] on span "Company" at bounding box center [902, 227] width 68 height 21
click at [852, 237] on input "Company" at bounding box center [842, 227] width 19 height 19
radio input "true"
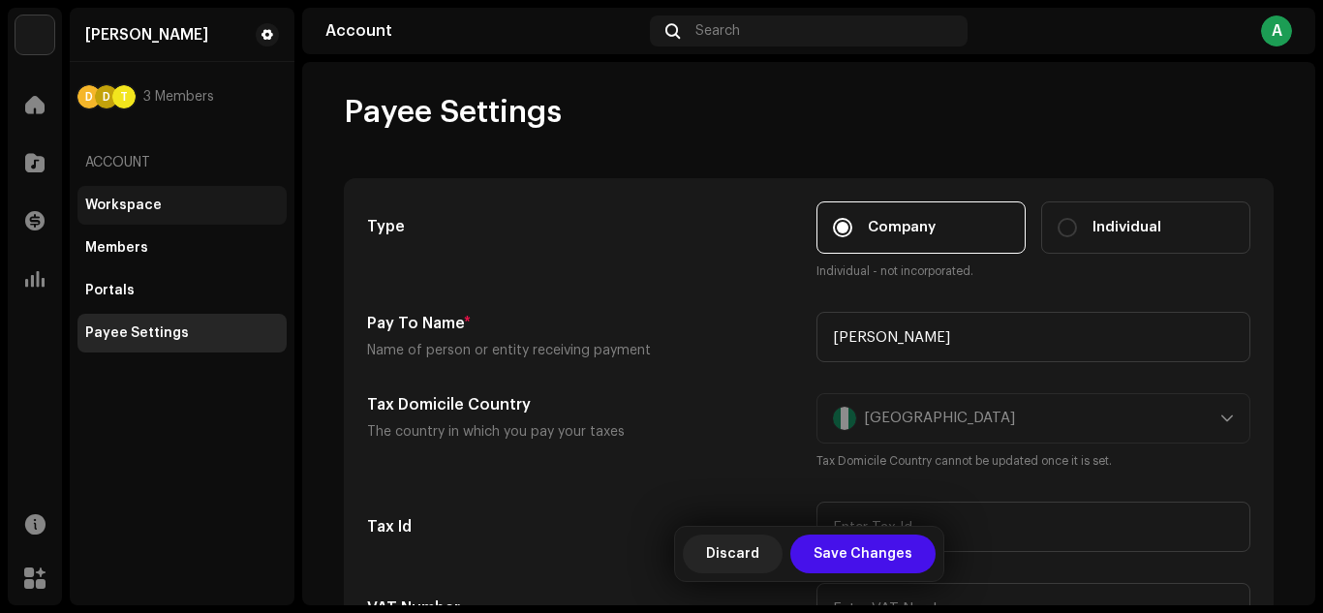
click at [122, 205] on div "Workspace" at bounding box center [123, 205] width 77 height 15
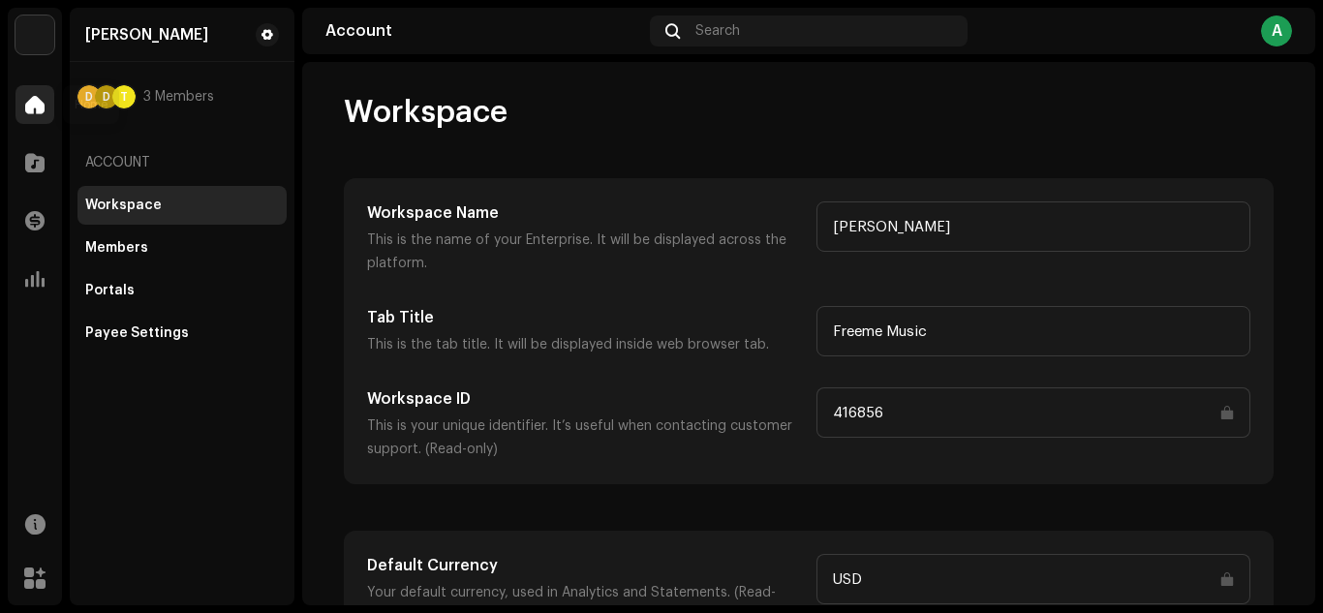
click at [44, 100] on span at bounding box center [34, 104] width 19 height 15
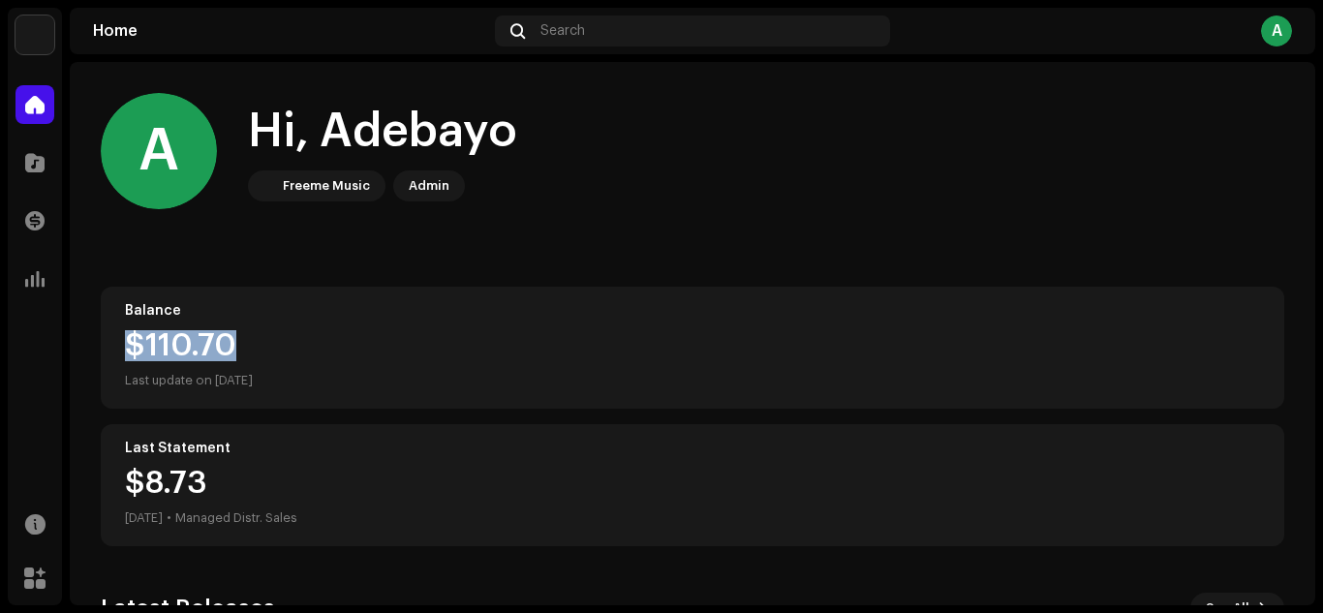
drag, startPoint x: 124, startPoint y: 343, endPoint x: 256, endPoint y: 349, distance: 131.8
click at [256, 349] on div "Balance $110.70 Last update on Oct 8, 2025" at bounding box center [693, 348] width 1184 height 122
click at [317, 326] on div "Balance $110.70 Last update on Oct 8, 2025" at bounding box center [693, 348] width 1184 height 122
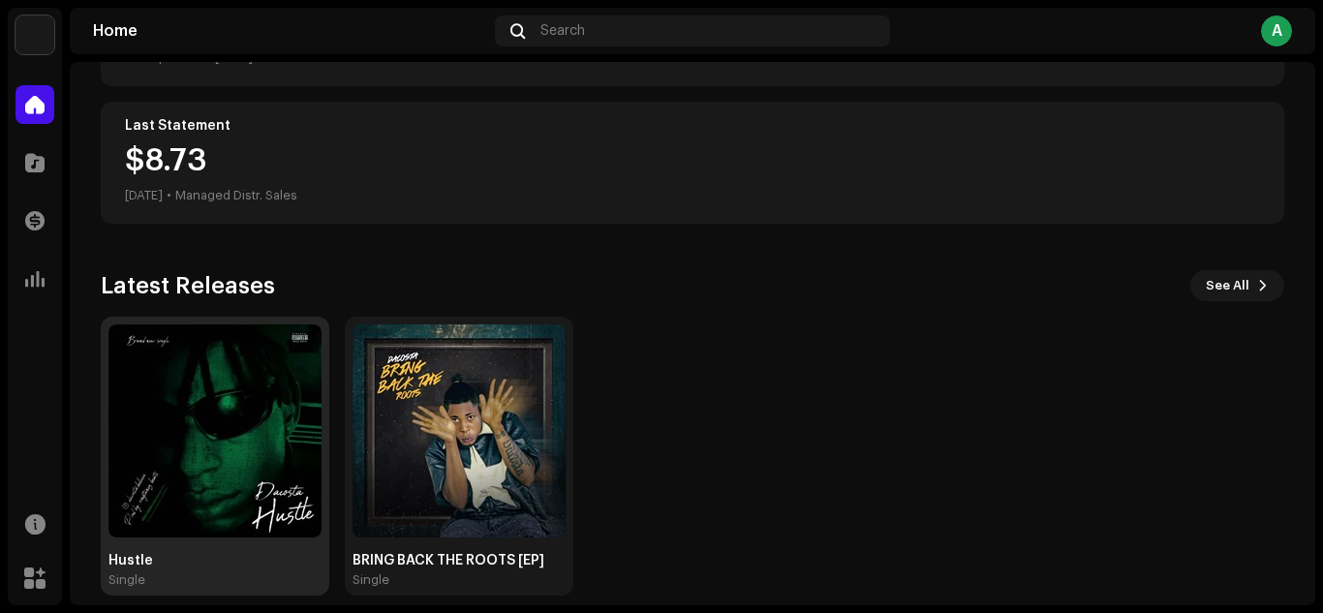
scroll to position [344, 0]
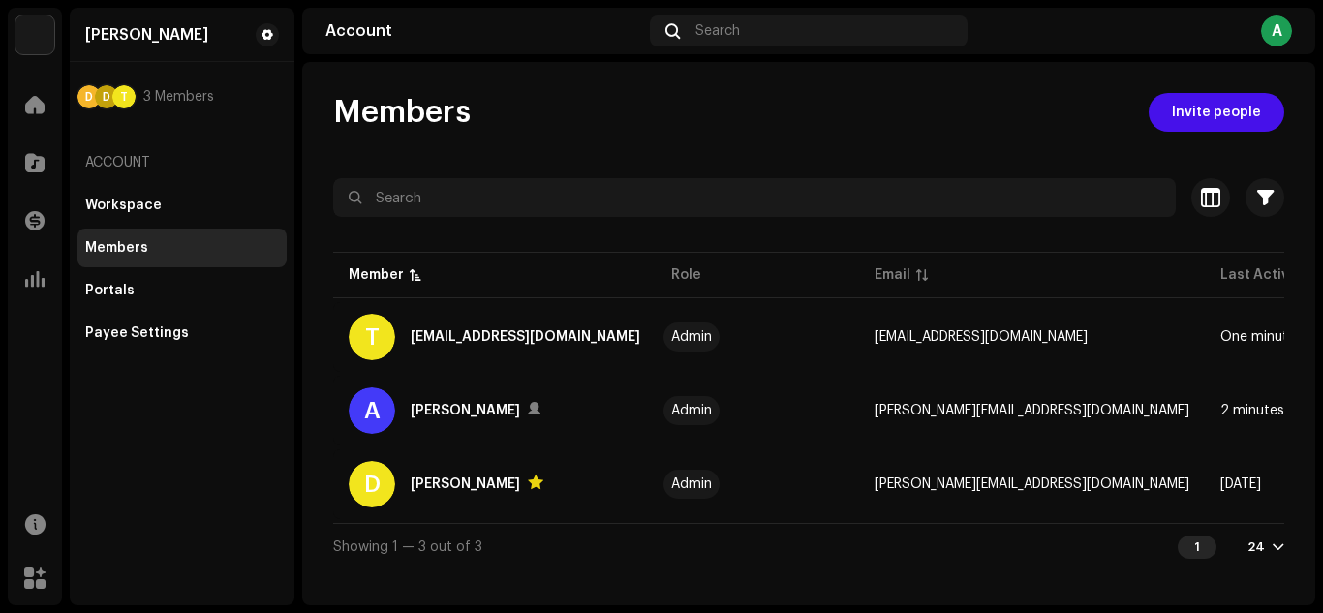
scroll to position [0, 131]
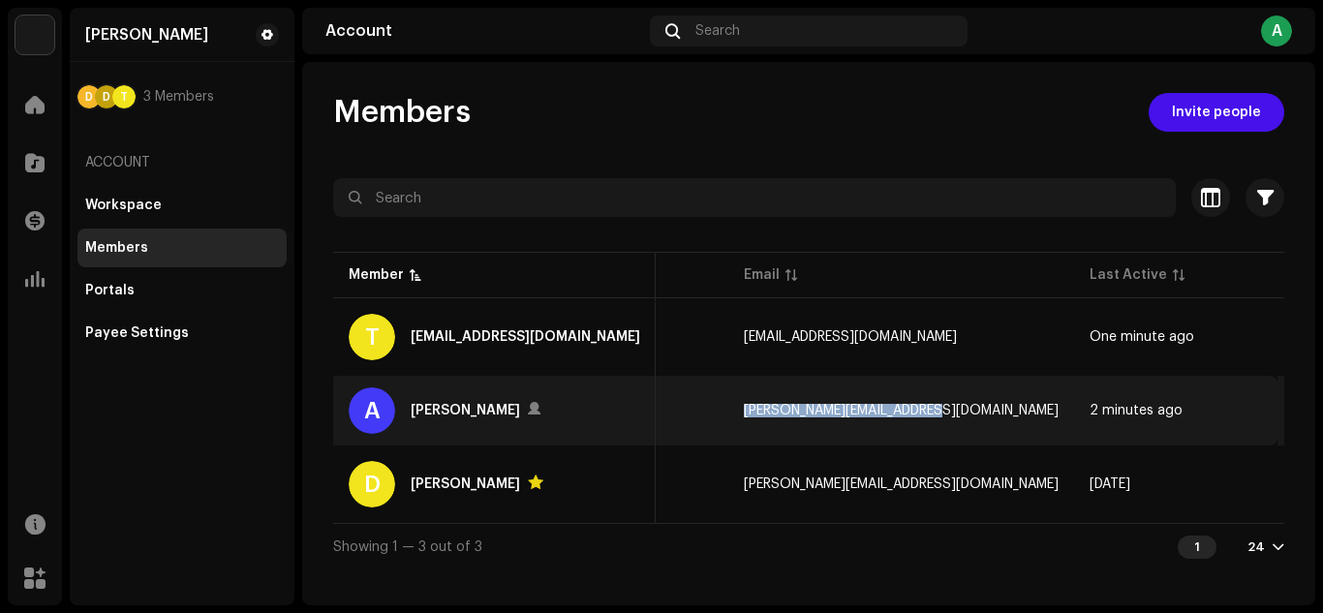
drag, startPoint x: 666, startPoint y: 407, endPoint x: 867, endPoint y: 416, distance: 200.7
click at [867, 416] on tr "A Adebayo Daniel Admin dacosta@trendrelay.com.ng 2 minutes ago Active" at bounding box center [841, 411] width 1278 height 70
